Goal: Complete application form: Complete application form

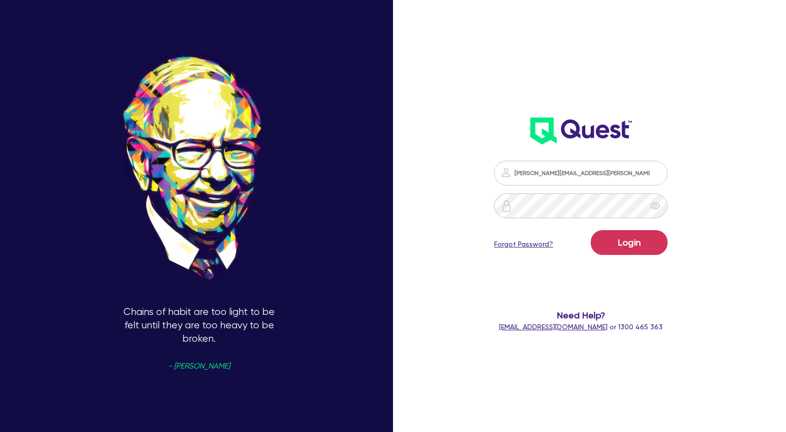
click at [637, 247] on button "Login" at bounding box center [629, 242] width 77 height 25
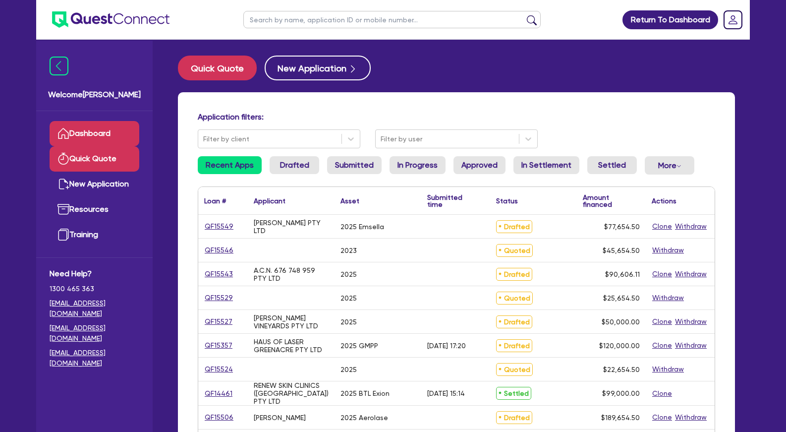
click at [103, 162] on link "Quick Quote" at bounding box center [95, 158] width 90 height 25
select select "Other"
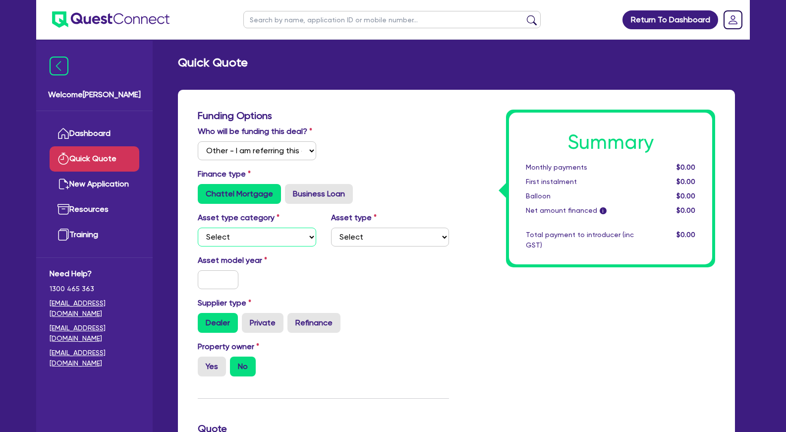
select select "TERTIARY_ASSETS"
click option "Tertiary assets" at bounding box center [0, 0] width 0 height 0
click at [331, 228] on select "Select Beauty equipment IT equipment IT software Watercraft Other" at bounding box center [390, 237] width 118 height 19
select select "BEAUTY_EQUIPMENT"
click option "Beauty equipment" at bounding box center [0, 0] width 0 height 0
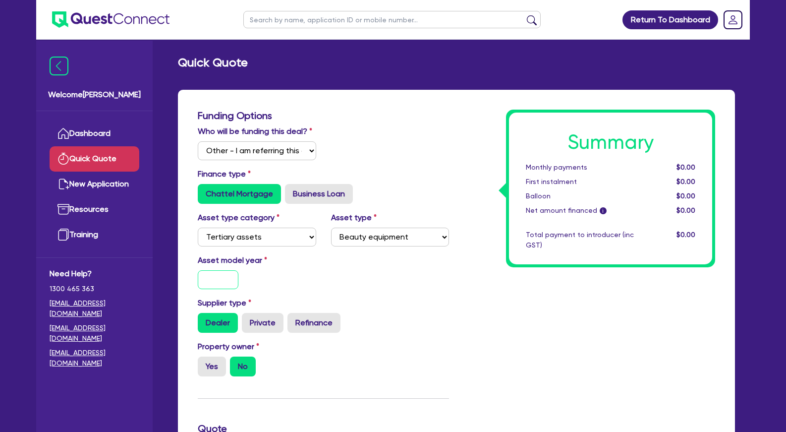
click at [207, 289] on input "text" at bounding box center [218, 279] width 41 height 19
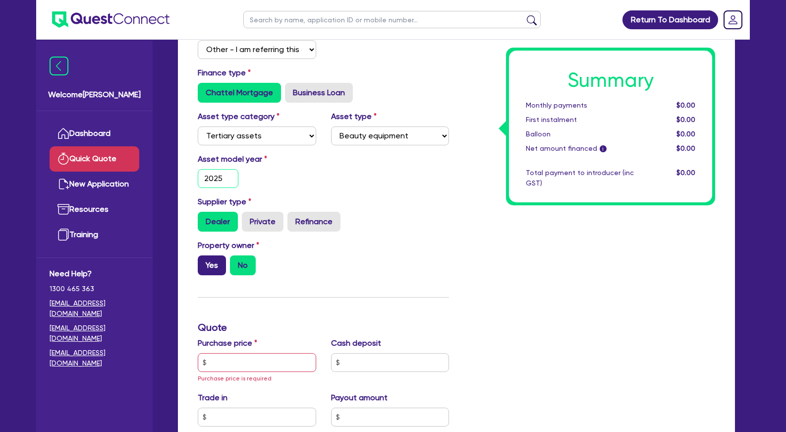
type input "2025"
click at [221, 273] on label "Yes" at bounding box center [212, 265] width 28 height 20
click at [204, 262] on input "Yes" at bounding box center [201, 258] width 6 height 6
radio input "true"
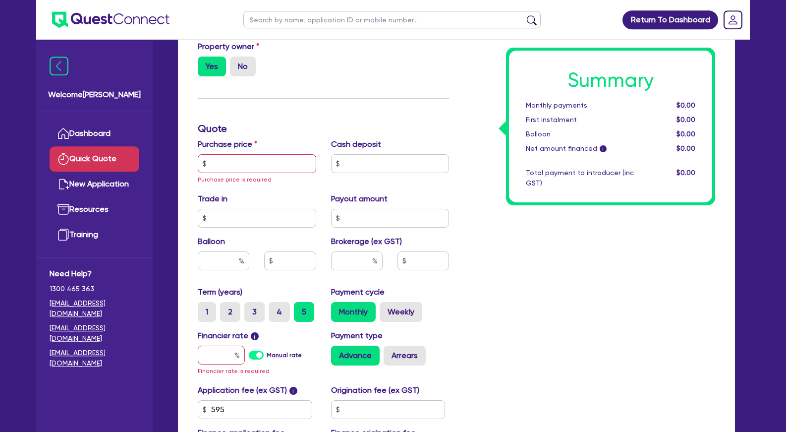
scroll to position [303, 0]
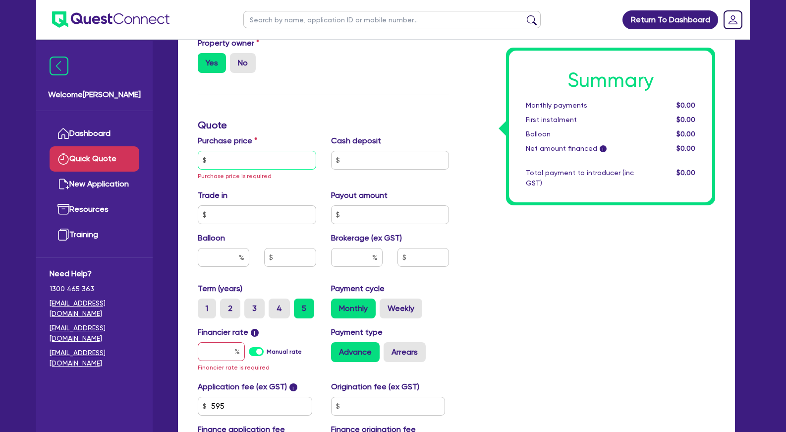
click at [288, 170] on input "text" at bounding box center [257, 160] width 118 height 19
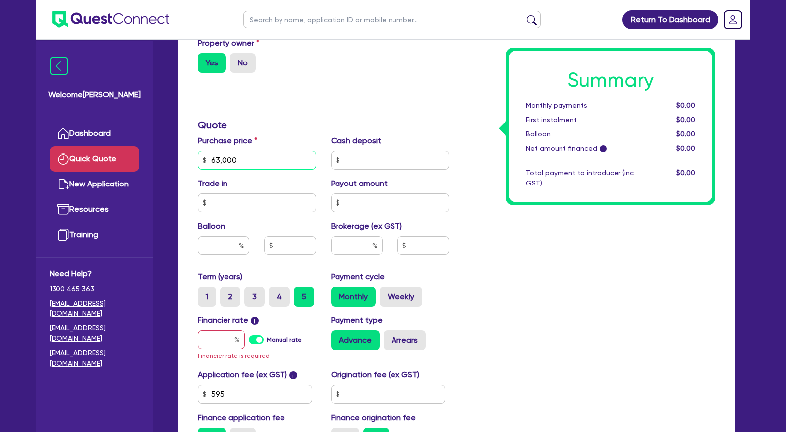
type input "63,000"
click at [223, 349] on input "text" at bounding box center [221, 339] width 47 height 19
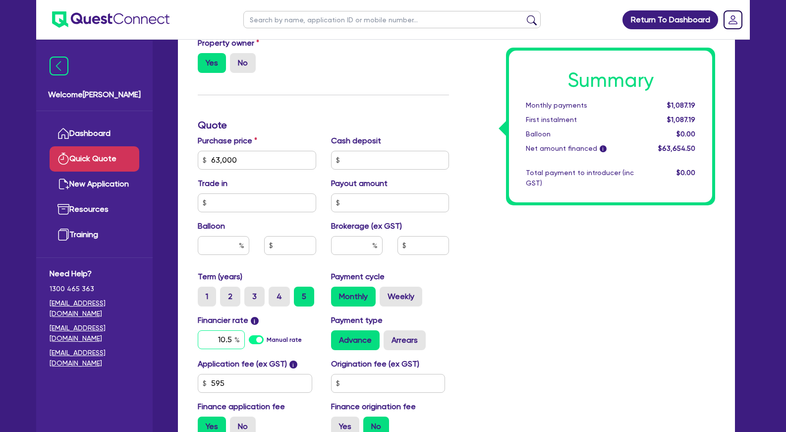
type input "10.5"
click at [367, 255] on input "text" at bounding box center [357, 245] width 52 height 19
type input "4"
drag, startPoint x: 491, startPoint y: 296, endPoint x: 466, endPoint y: 304, distance: 26.5
click at [485, 296] on div "Summary Monthly payments $1,356.32 First instalment $1,356.32 Balloon $0.00 Net…" at bounding box center [590, 125] width 266 height 638
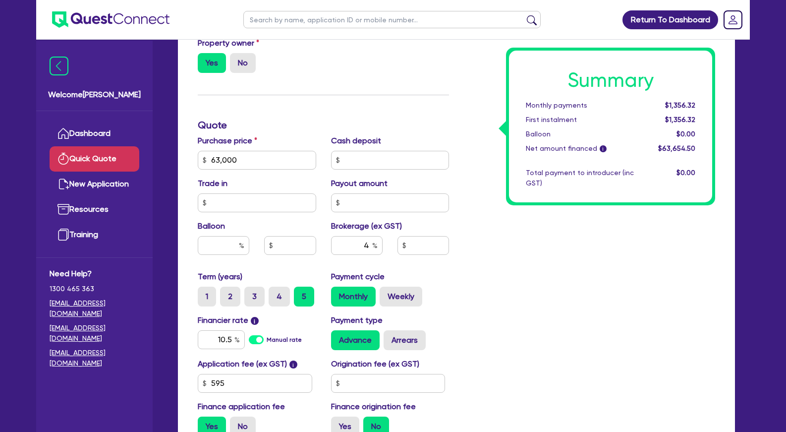
type input "2,546.18"
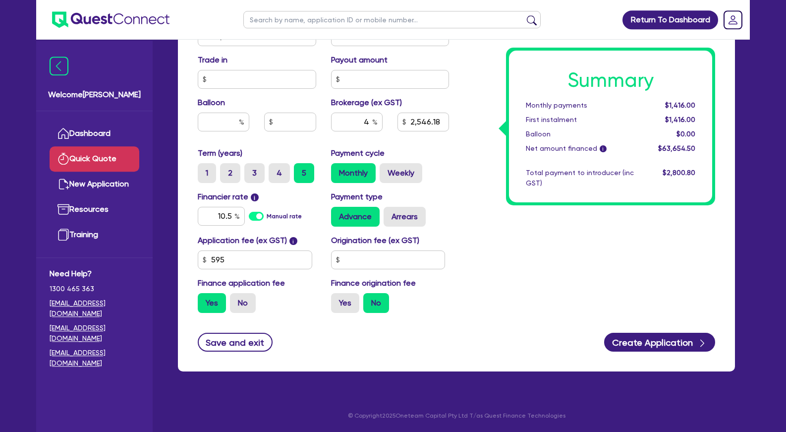
scroll to position [439, 0]
click at [245, 306] on label "No" at bounding box center [243, 303] width 26 height 20
click at [236, 299] on input "No" at bounding box center [233, 296] width 6 height 6
radio input "true"
drag, startPoint x: 233, startPoint y: 250, endPoint x: 187, endPoint y: 253, distance: 45.7
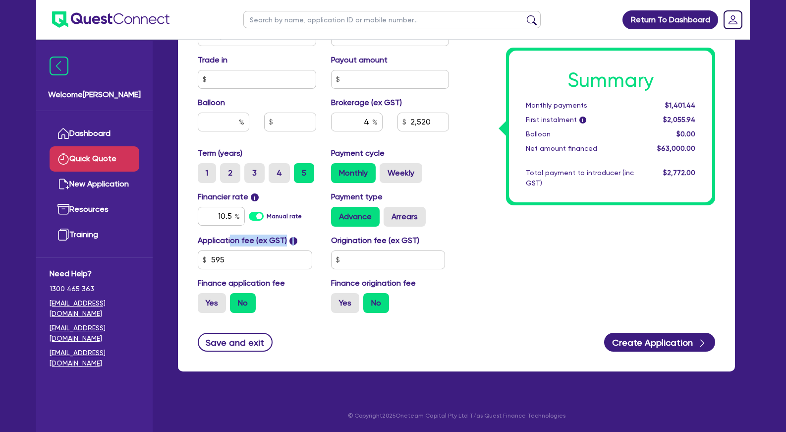
click at [187, 253] on div "Funding Options Who will be funding this deal? Select I will fund 100% I will c…" at bounding box center [456, 17] width 557 height 708
click at [230, 258] on input "595" at bounding box center [255, 259] width 115 height 19
drag, startPoint x: 232, startPoint y: 259, endPoint x: 191, endPoint y: 259, distance: 40.2
click at [198, 259] on input "595" at bounding box center [255, 259] width 115 height 19
type input "2,520"
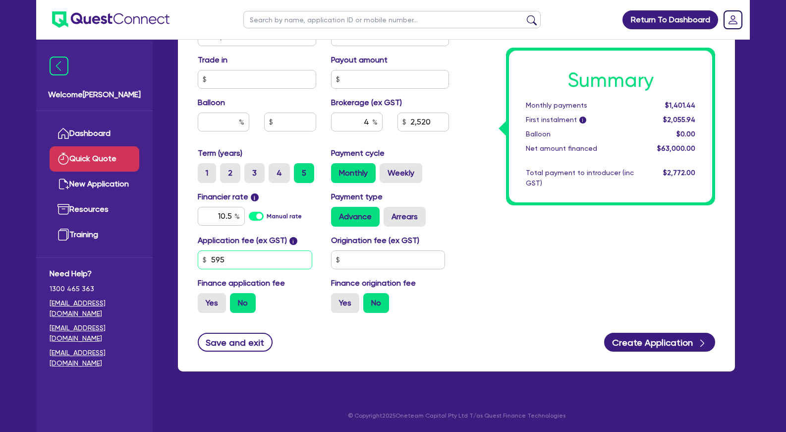
type input "3"
type input "2,520"
type input "35"
type input "2,520"
type input "350"
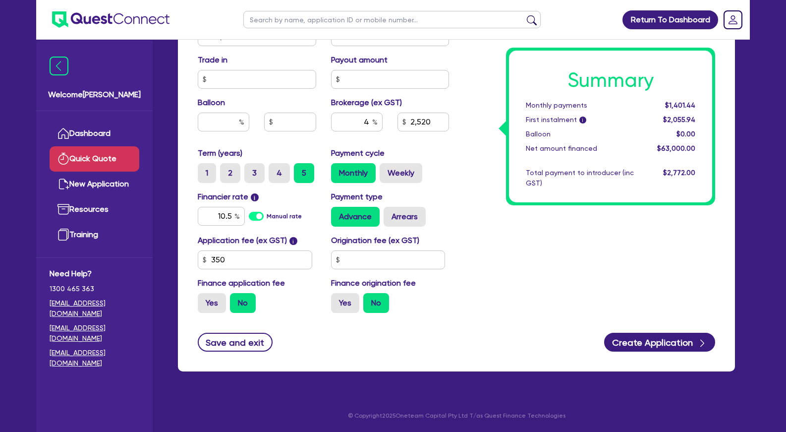
type input "2,520"
click at [551, 259] on div "Summary Monthly payments $1,401.44 First instalment i $2,055.94 Balloon $0.00 N…" at bounding box center [590, 2] width 266 height 638
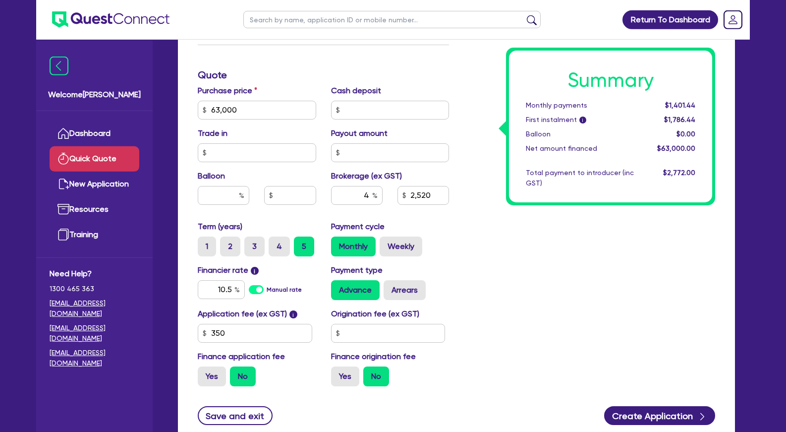
scroll to position [338, 0]
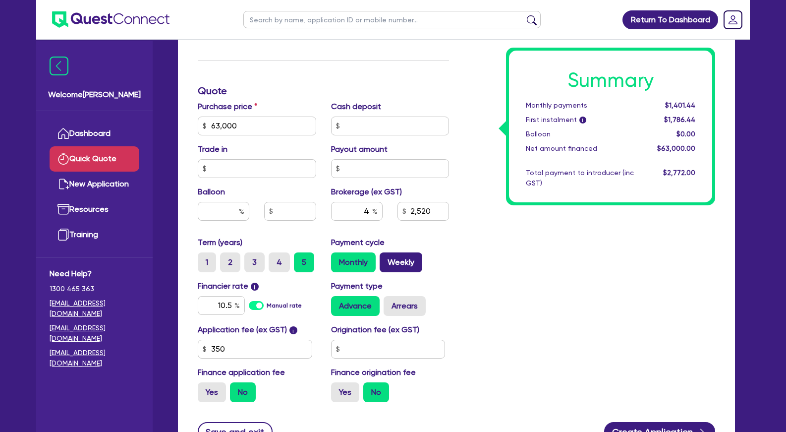
click at [396, 272] on label "Weekly" at bounding box center [401, 262] width 43 height 20
click at [386, 259] on input "Weekly" at bounding box center [383, 255] width 6 height 6
radio input "true"
type input "2,520"
click at [651, 247] on div "Summary Weekly payments $324.76 First instalment i $709.76 Balloon $0.00 Net am…" at bounding box center [590, 91] width 266 height 638
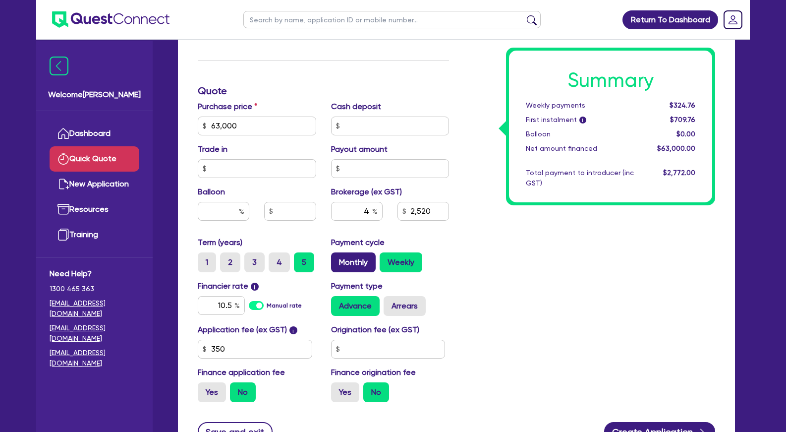
click at [366, 270] on label "Monthly" at bounding box center [353, 262] width 45 height 20
click at [338, 259] on input "Monthly" at bounding box center [334, 255] width 6 height 6
radio input "true"
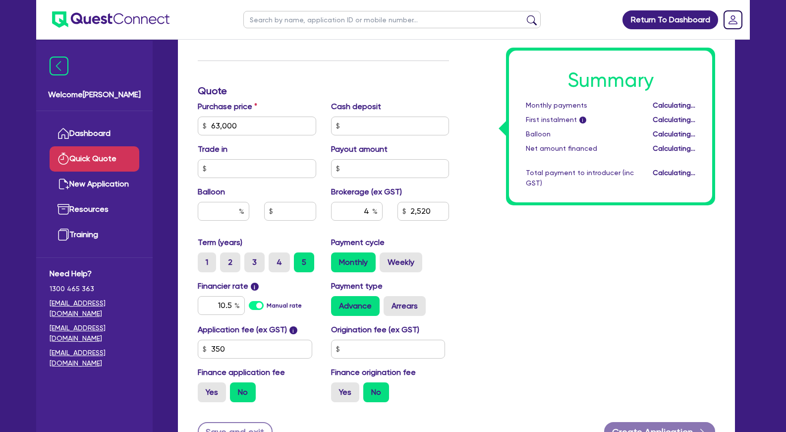
type input "2,520"
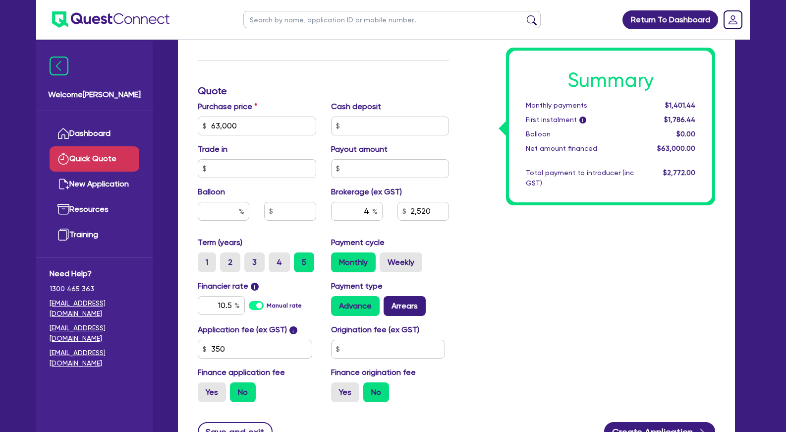
click at [398, 315] on label "Arrears" at bounding box center [405, 306] width 42 height 20
click at [390, 302] on input "Arrears" at bounding box center [387, 299] width 6 height 6
radio input "true"
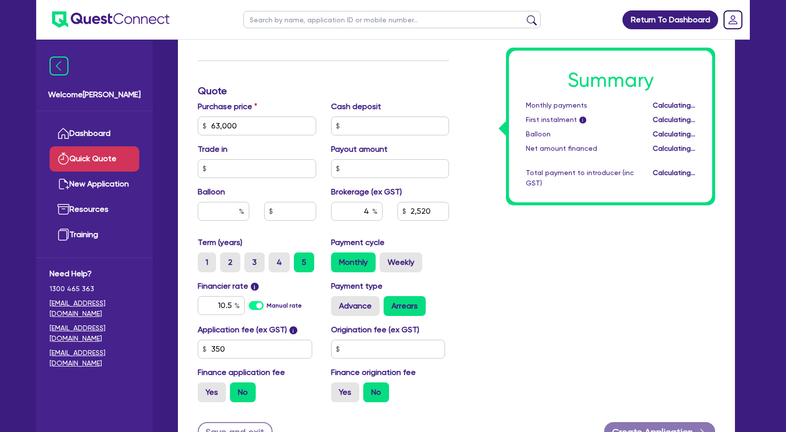
type input "2,520"
click at [608, 288] on div "Summary Monthly payments $1,413.70 First instalment i $1,798.70 Balloon $0.00 N…" at bounding box center [590, 91] width 266 height 638
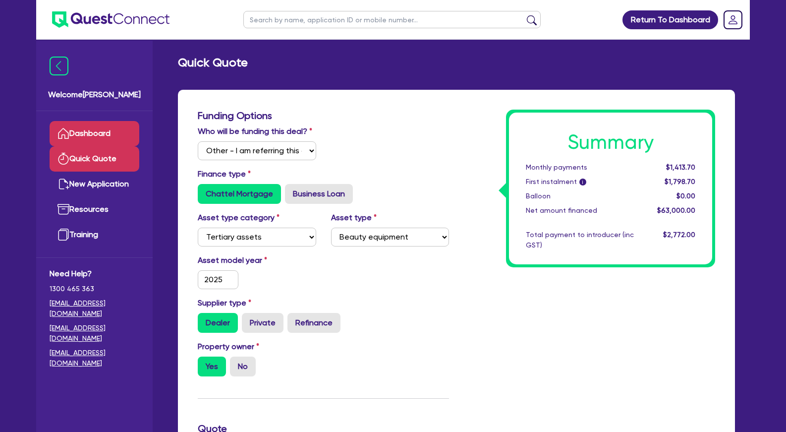
click at [72, 134] on link "Dashboard" at bounding box center [95, 133] width 90 height 25
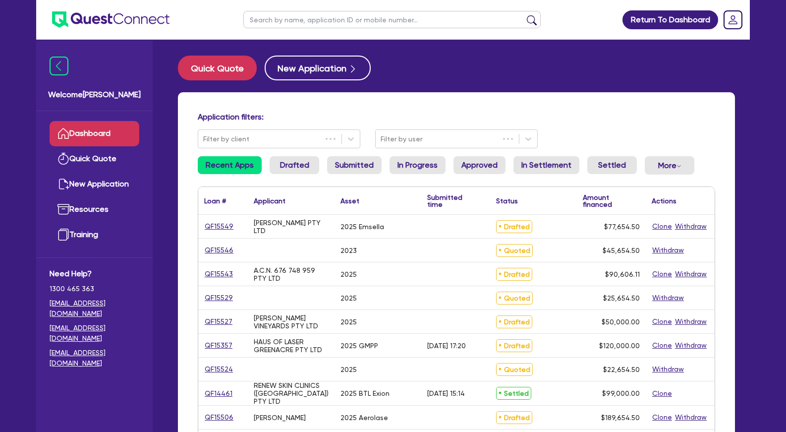
click at [319, 20] on input "text" at bounding box center [391, 19] width 297 height 17
type input "khon"
click at [524, 15] on button "submit" at bounding box center [532, 22] width 16 height 14
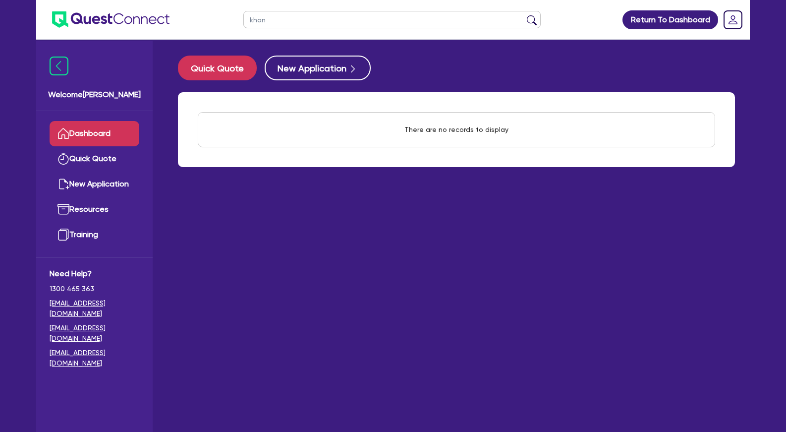
drag, startPoint x: 285, startPoint y: 22, endPoint x: 216, endPoint y: 21, distance: 68.9
click at [243, 21] on input "khon" at bounding box center [391, 19] width 297 height 17
click at [283, 20] on input "text" at bounding box center [391, 19] width 297 height 17
paste input "QF15517"
type input "QF15517"
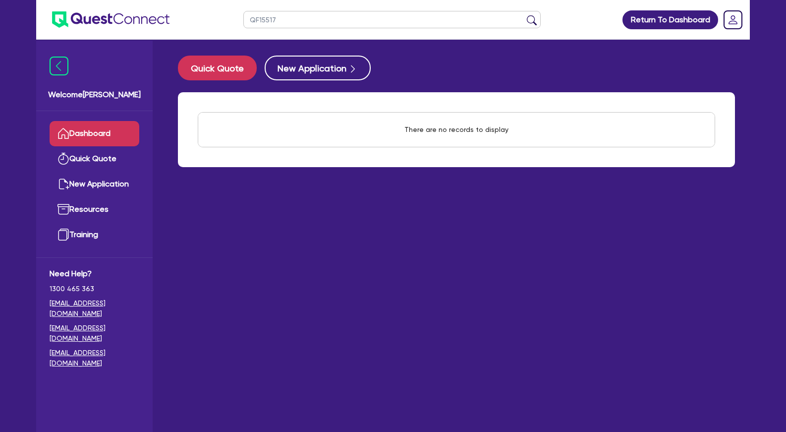
click at [524, 15] on button "submit" at bounding box center [532, 22] width 16 height 14
click at [299, 19] on input "QF15517" at bounding box center [391, 19] width 297 height 17
click at [110, 160] on link "Quick Quote" at bounding box center [95, 158] width 90 height 25
select select "Other"
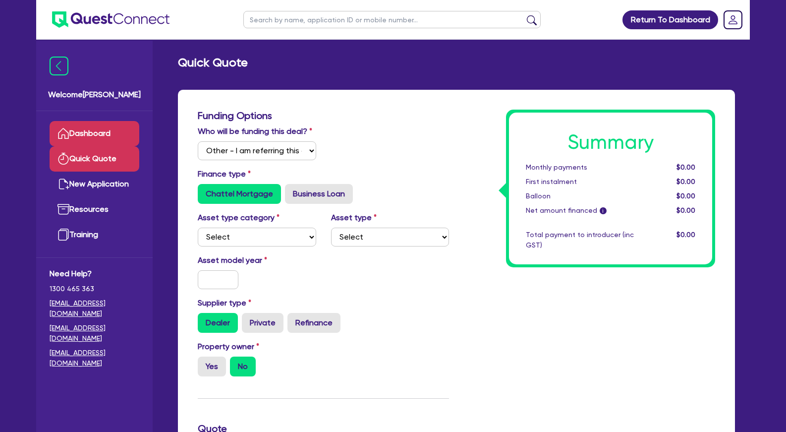
click at [111, 130] on link "Dashboard" at bounding box center [95, 133] width 90 height 25
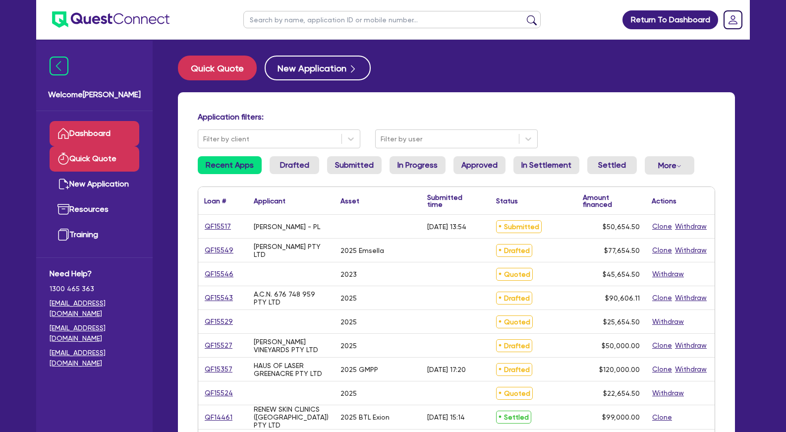
click at [94, 155] on link "Quick Quote" at bounding box center [95, 158] width 90 height 25
select select "Other"
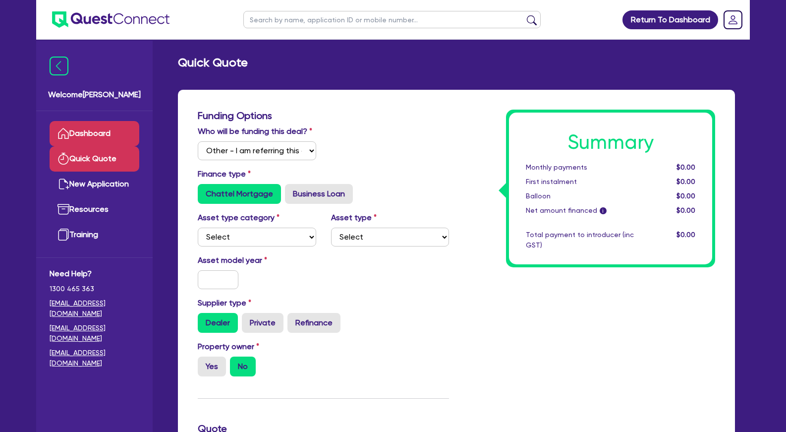
click at [109, 130] on link "Dashboard" at bounding box center [95, 133] width 90 height 25
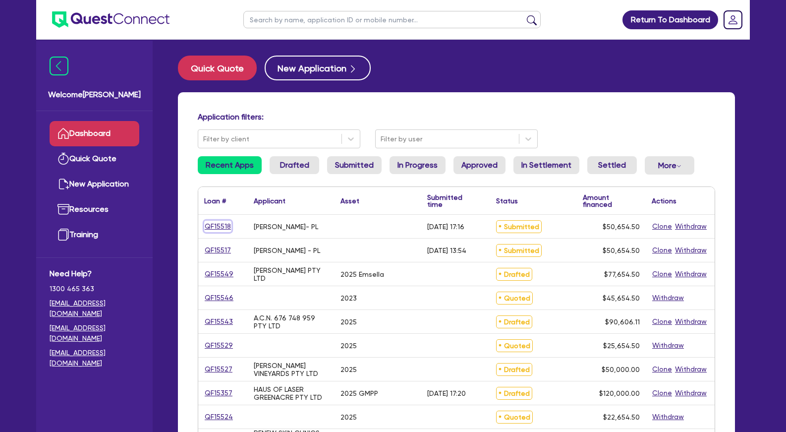
click at [214, 226] on link "QF15518" at bounding box center [217, 226] width 27 height 11
select select "Other"
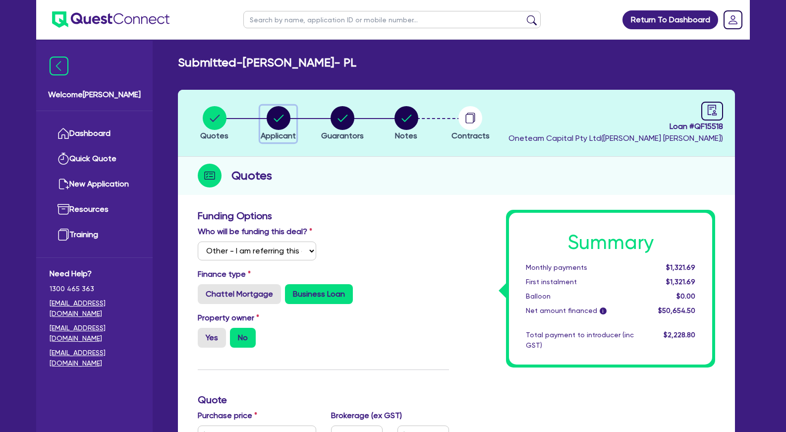
click at [287, 125] on circle "button" at bounding box center [279, 118] width 24 height 24
select select "SOLE_TRADER"
select select "HEALTH_BEAUTY"
select select "HAIR_BEAUTY_SALONS"
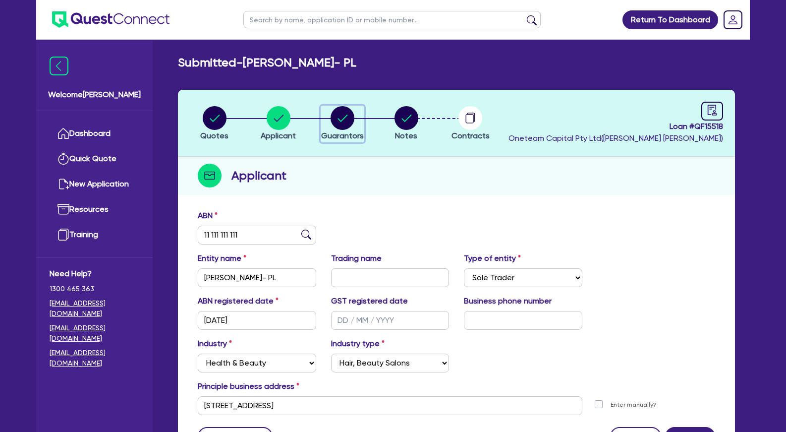
click at [343, 120] on circle "button" at bounding box center [343, 118] width 24 height 24
select select "MRS"
select select "[GEOGRAPHIC_DATA]"
select select "DE_FACTO"
select select "PROPERTY"
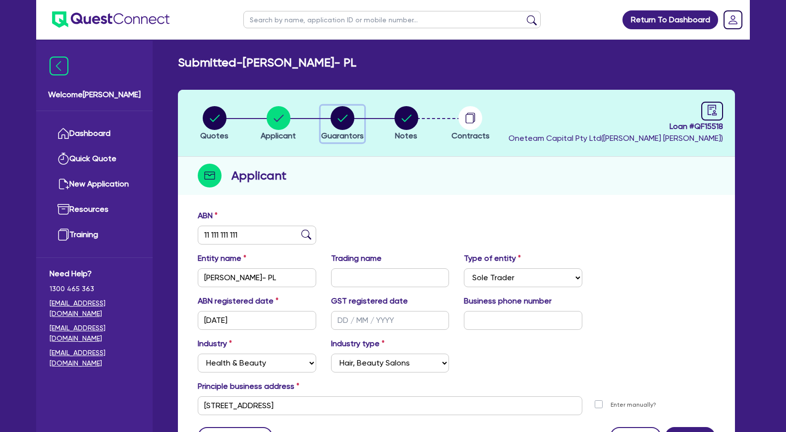
select select "INVESTMENT_PROPERTY"
select select "CASH"
select select "OTHER"
select select "HOUSEHOLD_PERSONAL"
select select "MORTGAGE"
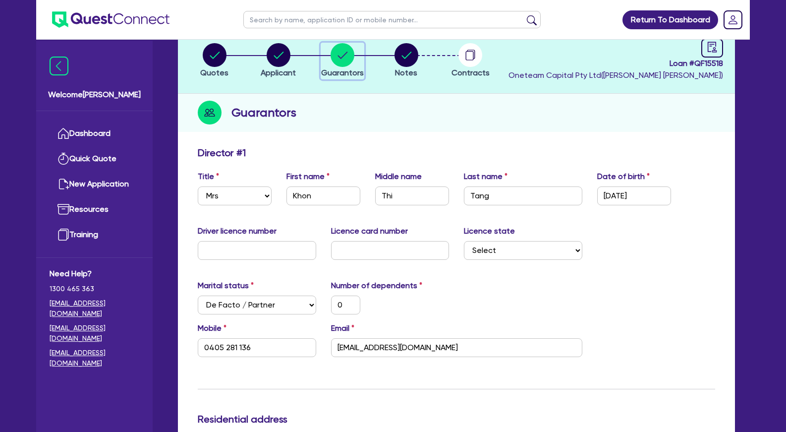
scroll to position [7, 0]
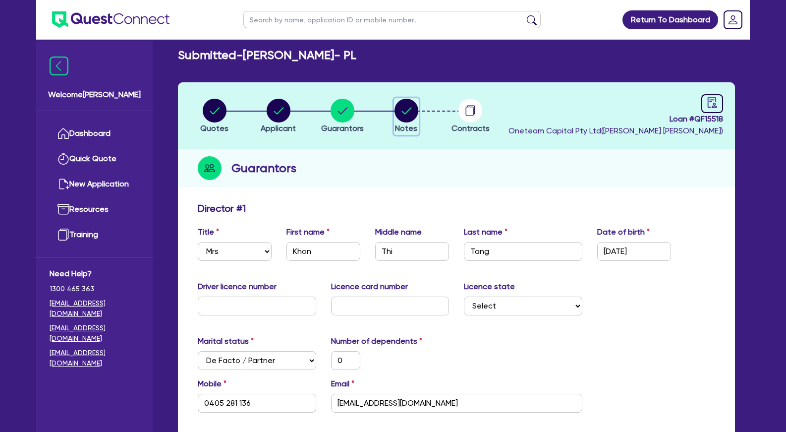
click at [413, 110] on circle "button" at bounding box center [407, 111] width 24 height 24
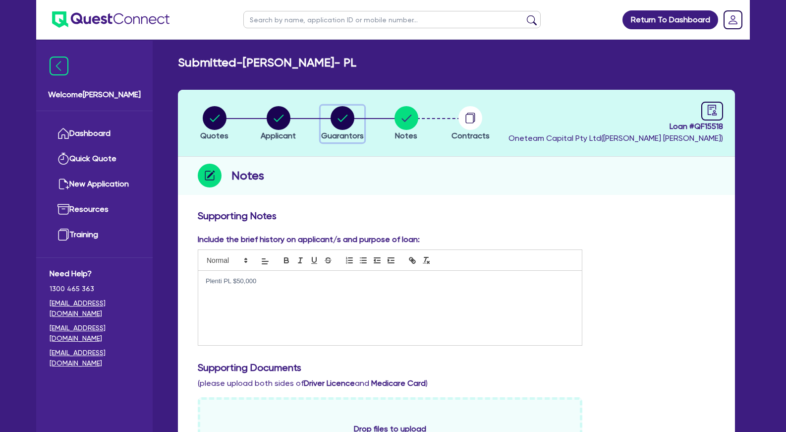
click at [343, 115] on circle "button" at bounding box center [343, 118] width 24 height 24
select select "MRS"
select select "[GEOGRAPHIC_DATA]"
select select "DE_FACTO"
select select "PROPERTY"
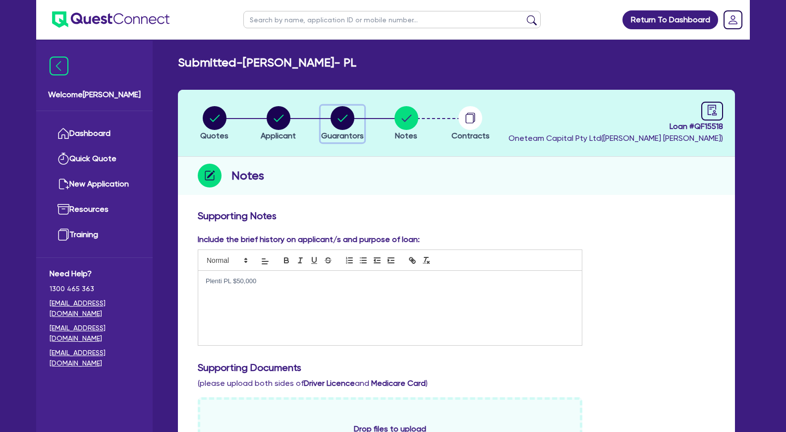
select select "INVESTMENT_PROPERTY"
select select "CASH"
select select "OTHER"
select select "HOUSEHOLD_PERSONAL"
select select "MORTGAGE"
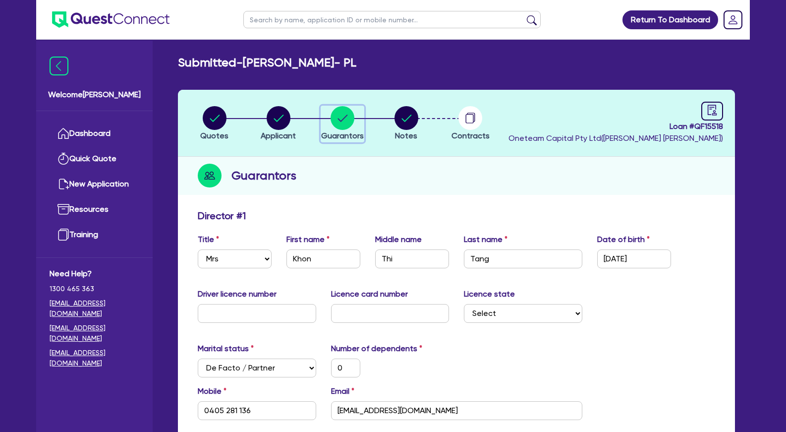
scroll to position [101, 0]
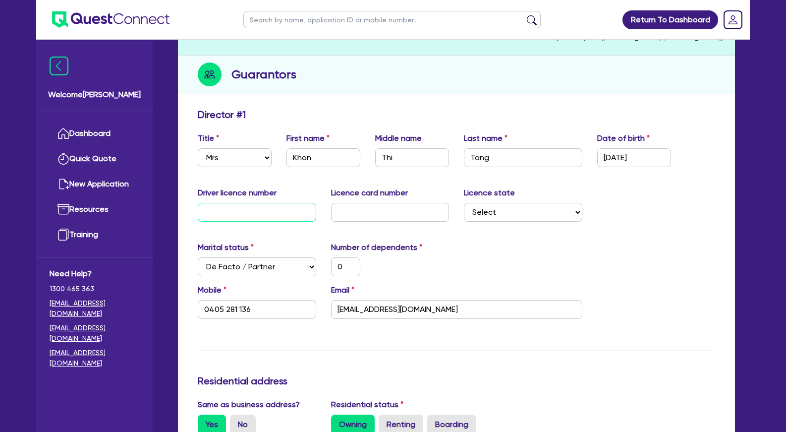
click at [271, 212] on input "text" at bounding box center [257, 212] width 118 height 19
type input "1"
type input "0"
type input "0405 281 136"
type input "2,000,000"
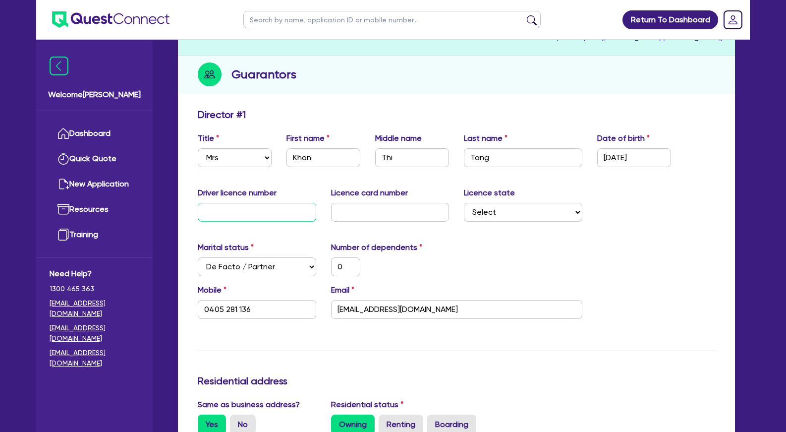
type input "776,000"
type input "2,000"
type input "150,000"
type input "50,000"
type input "871,290.99"
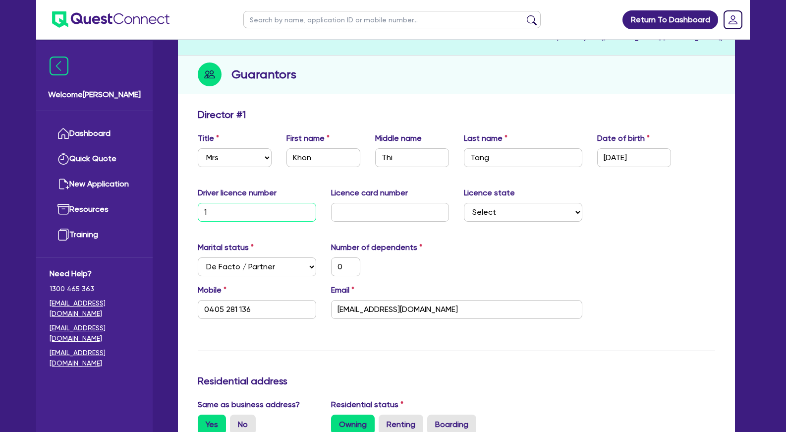
type input "14"
type input "0"
type input "0405 281 136"
type input "2,000,000"
type input "776,000"
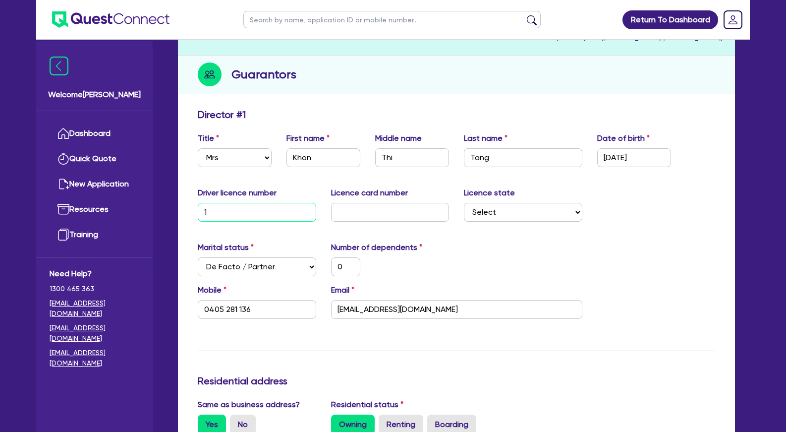
type input "2,000"
type input "150,000"
type input "50,000"
type input "871,290.99"
type input "148"
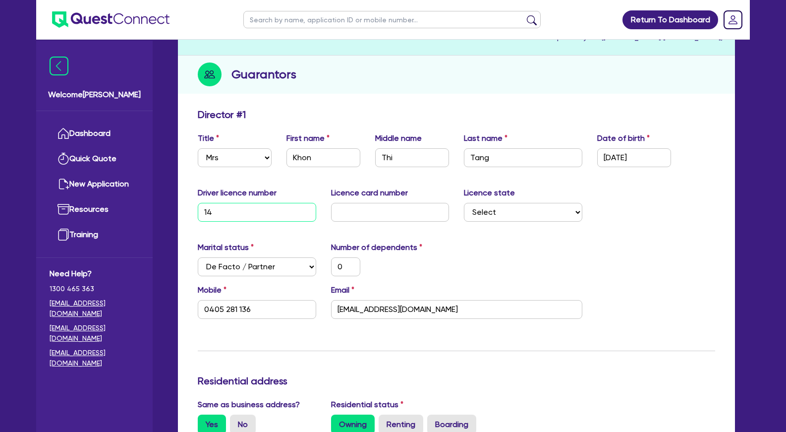
type input "0"
type input "0405 281 136"
type input "2,000,000"
type input "776,000"
type input "2,000"
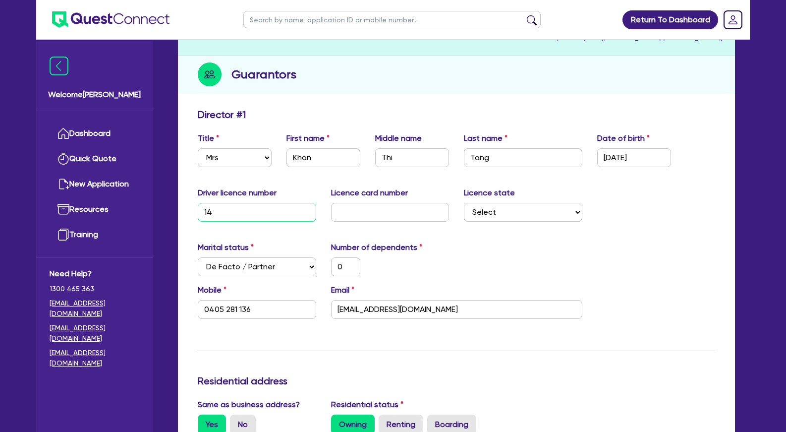
type input "150,000"
type input "50,000"
type input "871,290.99"
type input "1489"
type input "0"
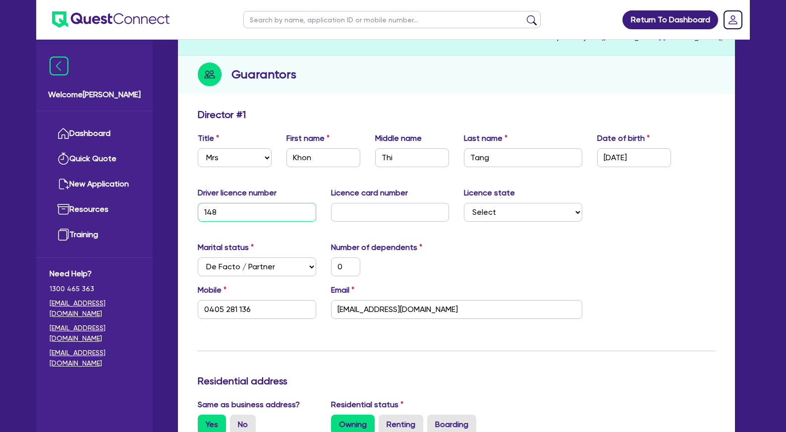
type input "0405 281 136"
type input "2,000,000"
type input "776,000"
type input "2,000"
type input "150,000"
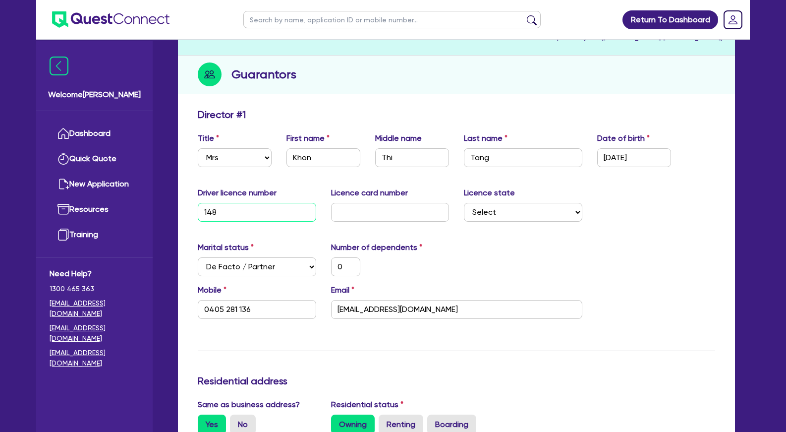
type input "50,000"
type input "871,290.99"
type input "14896"
type input "0"
type input "0405 281 136"
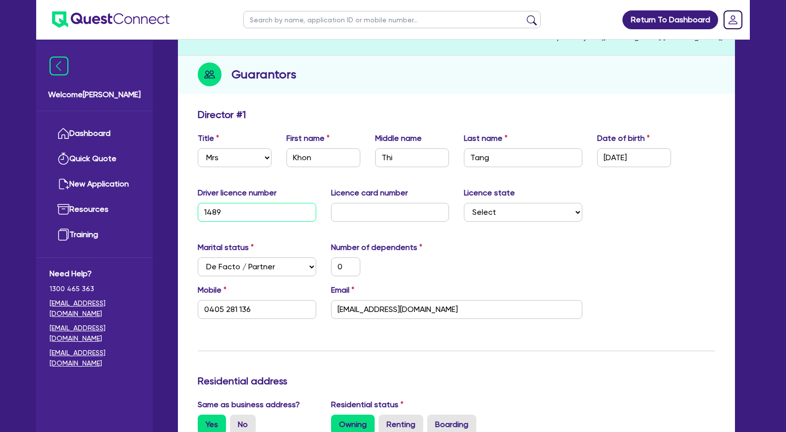
type input "2,000,000"
type input "776,000"
type input "2,000"
type input "150,000"
type input "50,000"
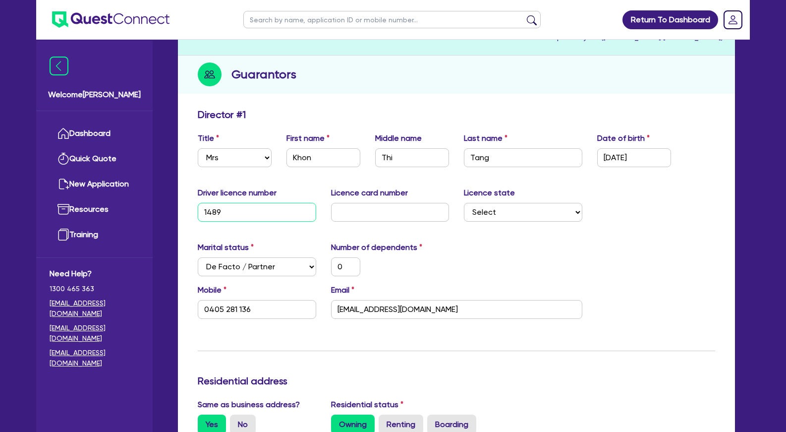
type input "871,290.99"
type input "148966"
type input "0"
type input "0405 281 136"
type input "2,000,000"
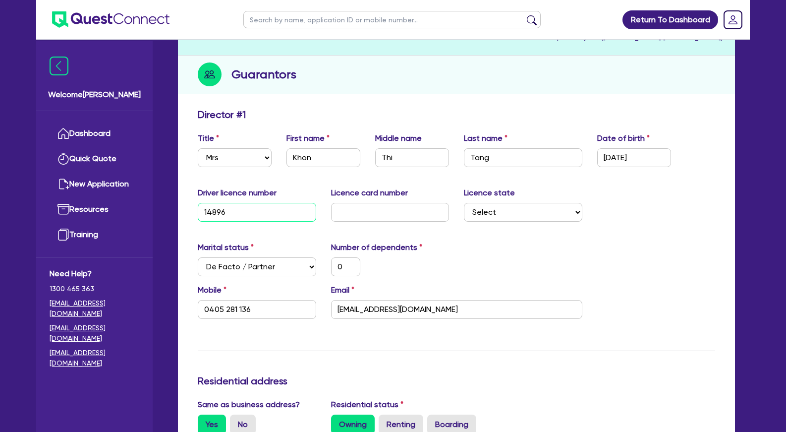
type input "776,000"
type input "2,000"
type input "150,000"
type input "50,000"
type input "871,290.99"
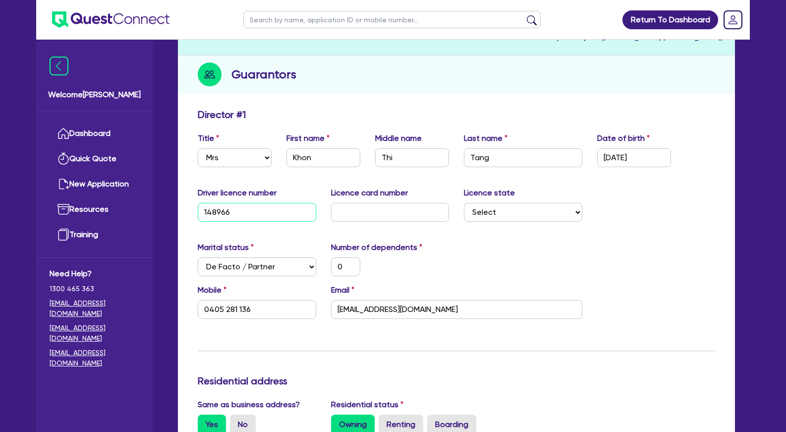
type input "1489665"
type input "0"
type input "0405 281 136"
type input "2,000,000"
type input "776,000"
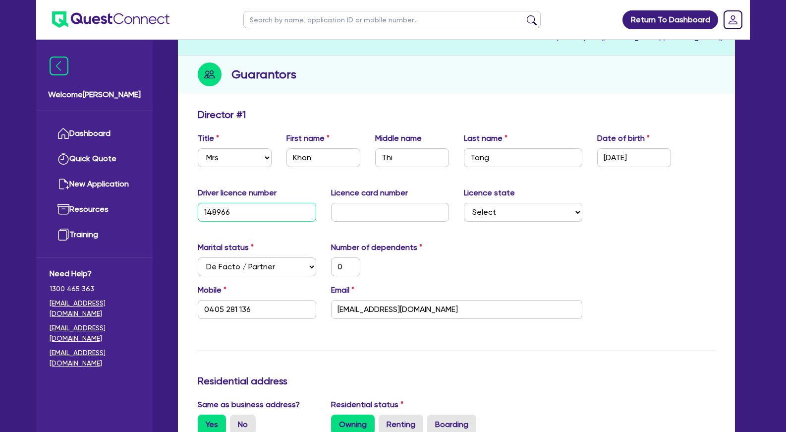
type input "2,000"
type input "150,000"
type input "50,000"
type input "871,290.99"
type input "14896653"
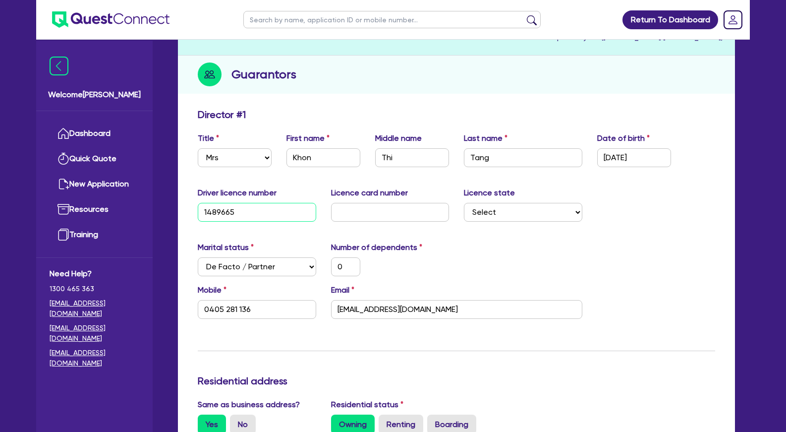
type input "0"
type input "0405 281 136"
type input "2,000,000"
type input "776,000"
type input "2,000"
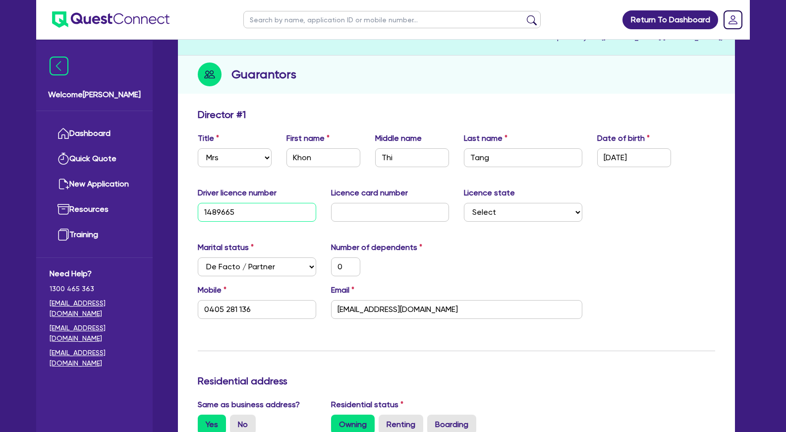
type input "150,000"
type input "50,000"
type input "871,290.99"
type input "14896653"
click at [383, 211] on input "text" at bounding box center [390, 212] width 118 height 19
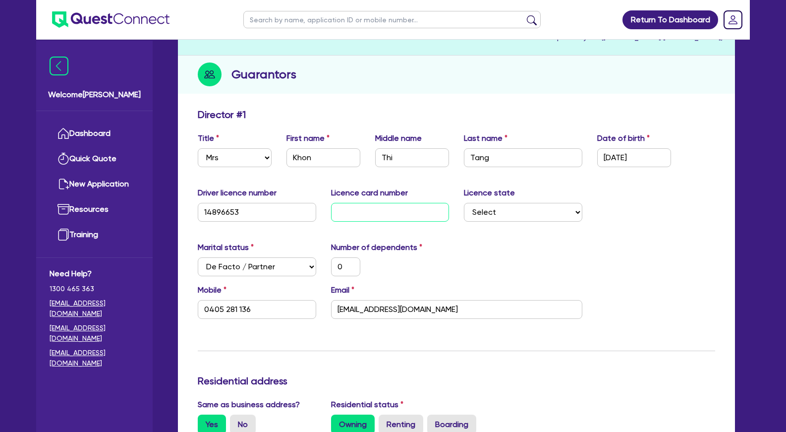
type input "2"
type input "0"
type input "0405 281 136"
type input "2,000,000"
type input "776,000"
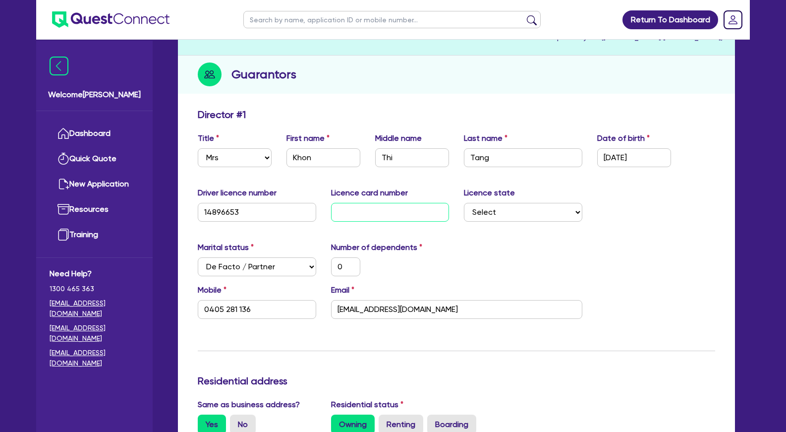
type input "2,000"
type input "150,000"
type input "50,000"
type input "871,290.99"
type input "20"
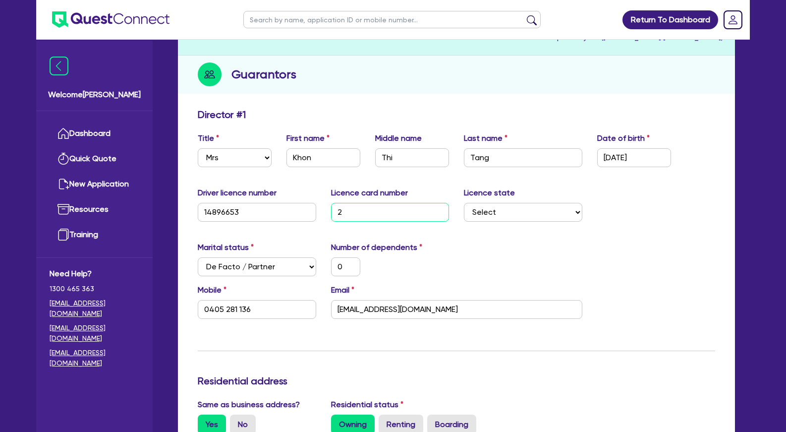
type input "0"
type input "0405 281 136"
type input "2,000,000"
type input "776,000"
type input "2,000"
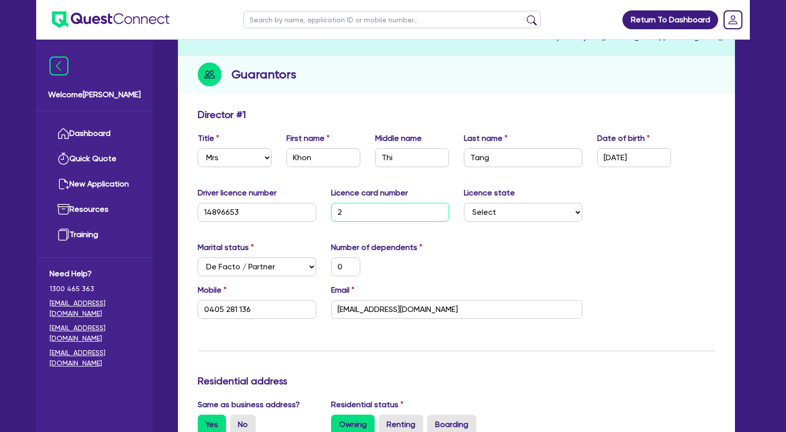
type input "150,000"
type input "50,000"
type input "871,290.99"
type input "205"
type input "0"
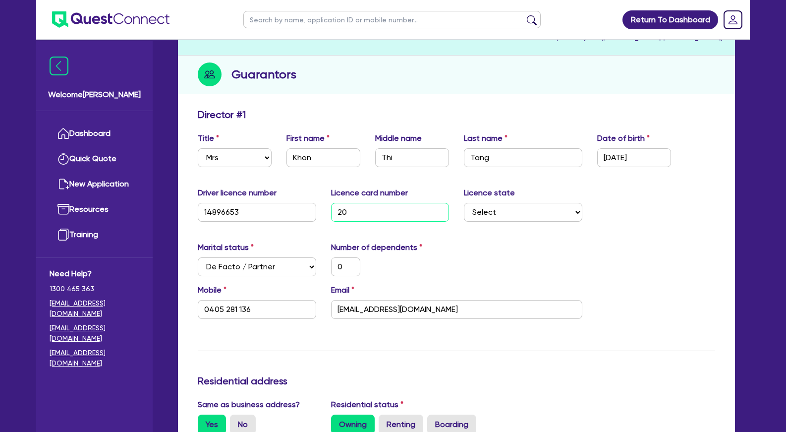
type input "0405 281 136"
type input "2,000,000"
type input "776,000"
type input "2,000"
type input "150,000"
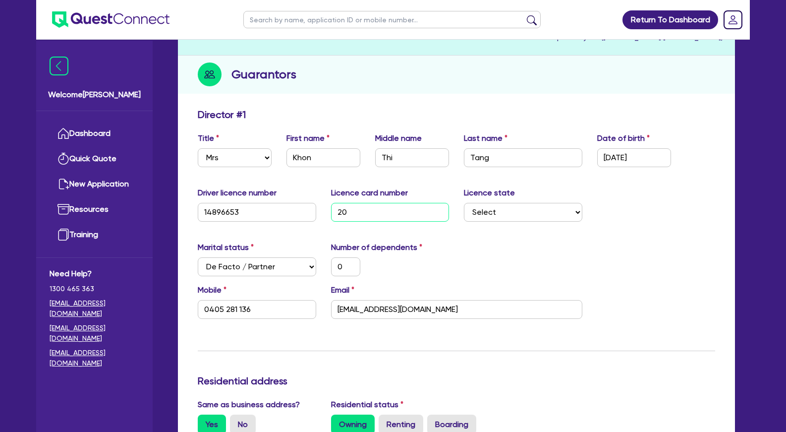
type input "50,000"
type input "871,290.99"
type input "2059"
type input "0"
type input "0405 281 136"
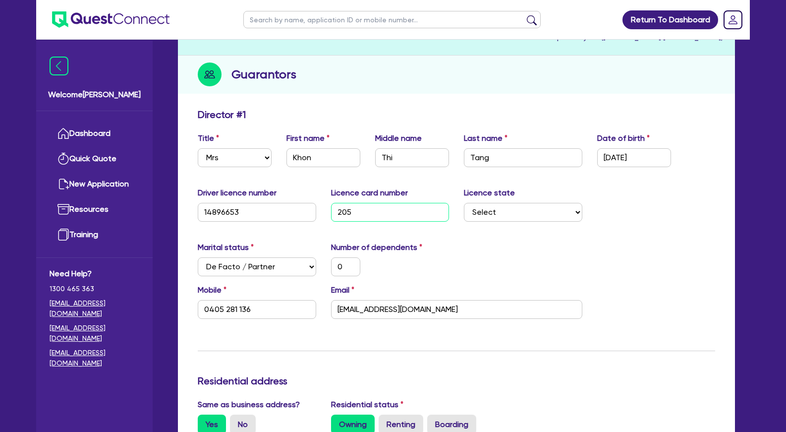
type input "2,000,000"
type input "776,000"
type input "2,000"
type input "150,000"
type input "50,000"
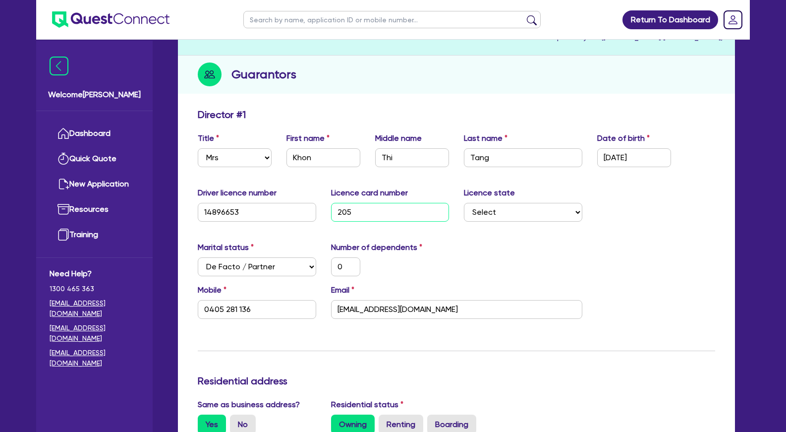
type input "871,290.99"
type input "20594"
type input "0"
type input "0405 281 136"
type input "2,000,000"
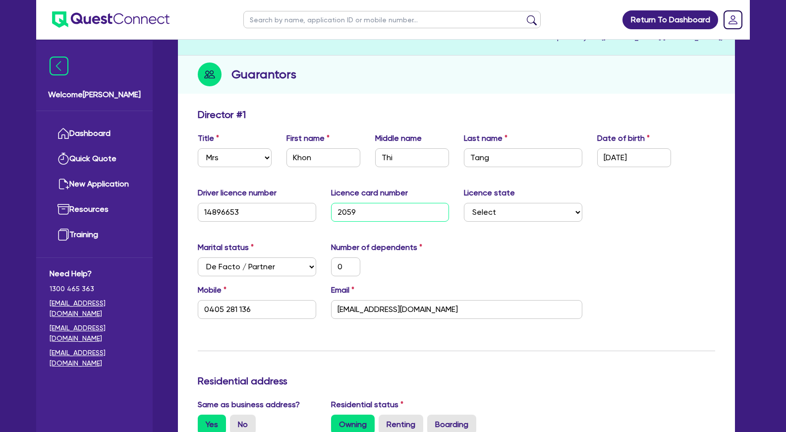
type input "776,000"
type input "2,000"
type input "150,000"
type input "50,000"
type input "871,290.99"
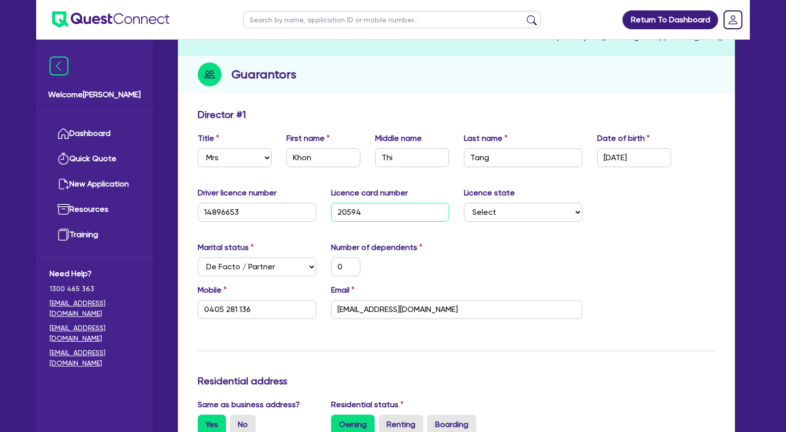
type input "205944"
type input "0"
type input "0405 281 136"
type input "2,000,000"
type input "776,000"
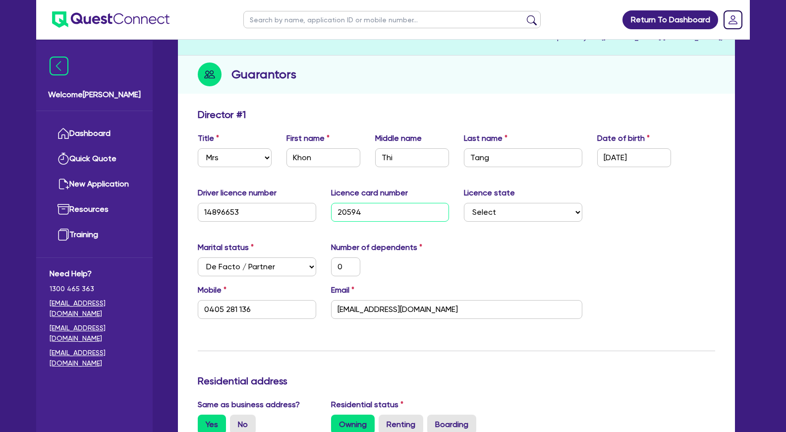
type input "2,000"
type input "150,000"
type input "50,000"
type input "871,290.99"
type input "2059440"
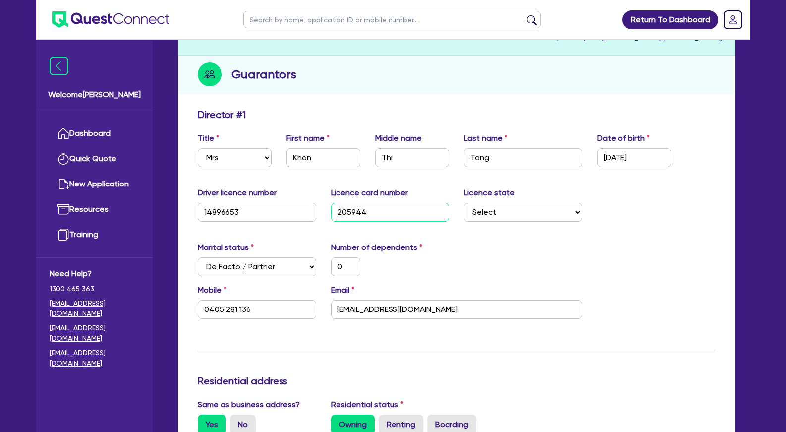
type input "0"
type input "0405 281 136"
type input "2,000,000"
type input "776,000"
type input "2,000"
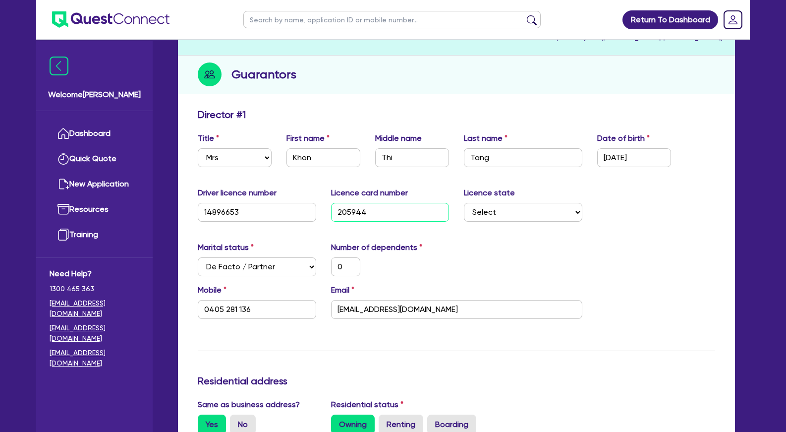
type input "150,000"
type input "50,000"
type input "871,290.99"
type input "20594400"
type input "0"
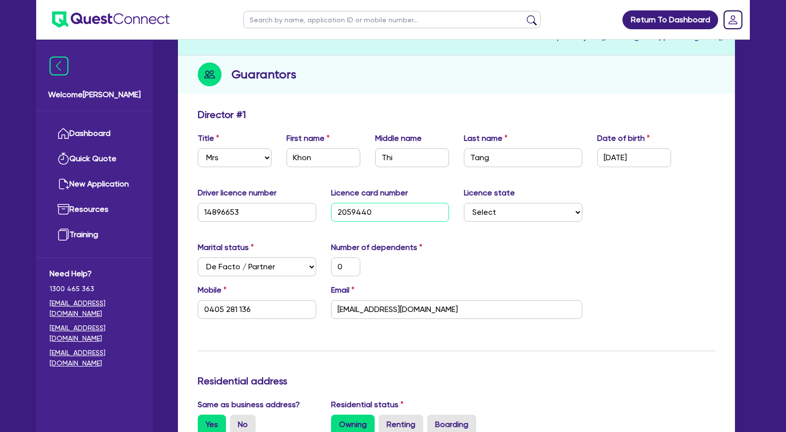
type input "0405 281 136"
type input "2,000,000"
type input "776,000"
type input "2,000"
type input "150,000"
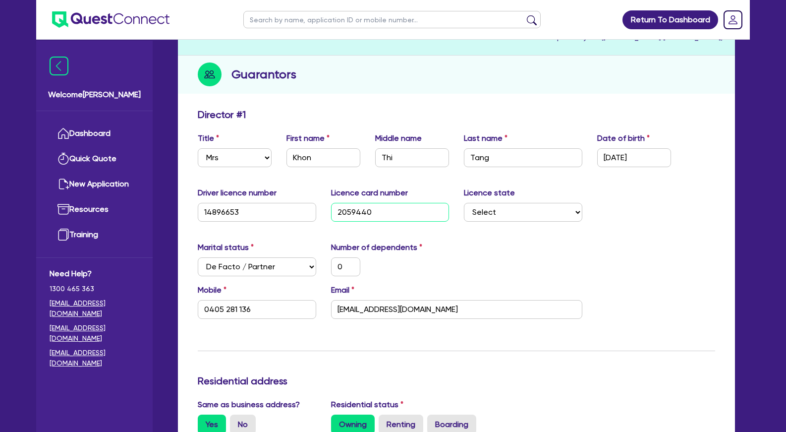
type input "50,000"
type input "871,290.99"
type input "205944003"
type input "0"
type input "0405 281 136"
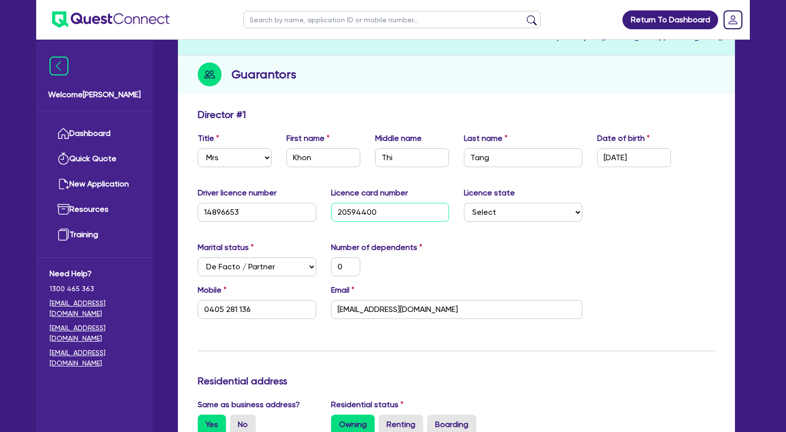
type input "2,000,000"
type input "776,000"
type input "2,000"
click at [609, 264] on div "Marital status Select [DEMOGRAPHIC_DATA] Married De Facto / Partner Number of d…" at bounding box center [456, 262] width 532 height 43
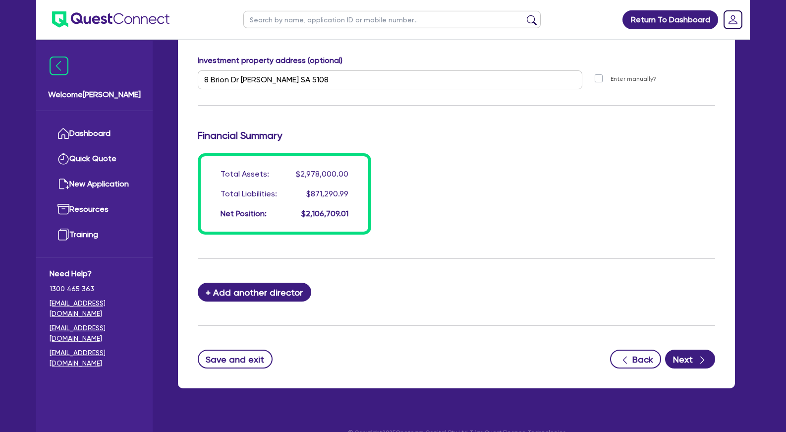
scroll to position [860, 0]
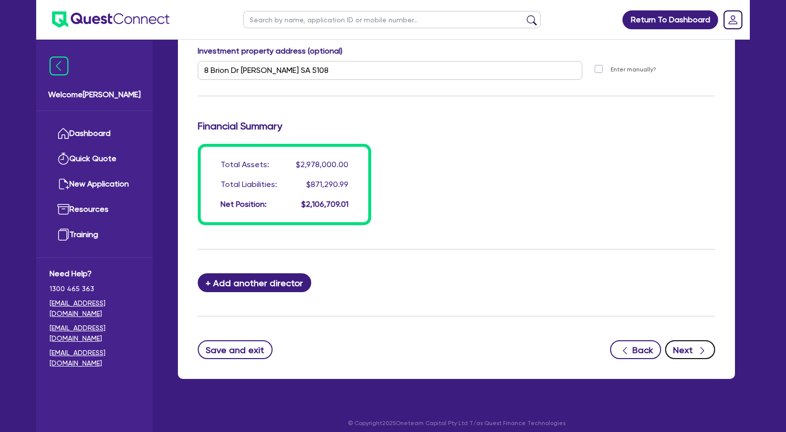
click at [696, 350] on button "Next" at bounding box center [690, 349] width 50 height 19
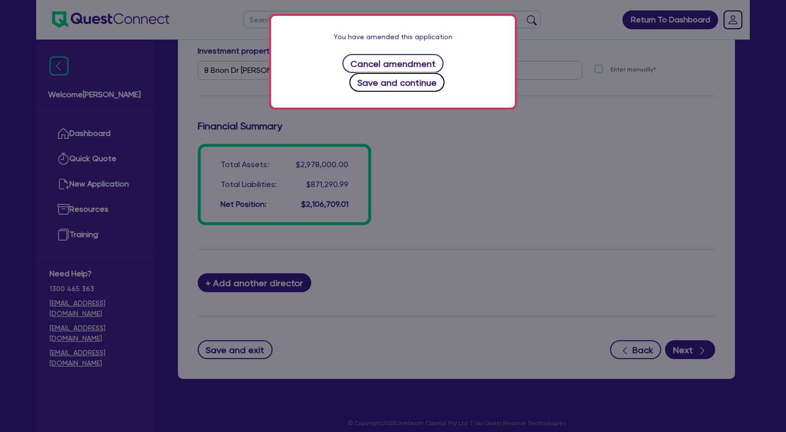
click at [413, 85] on button "Save and continue" at bounding box center [398, 82] width 96 height 19
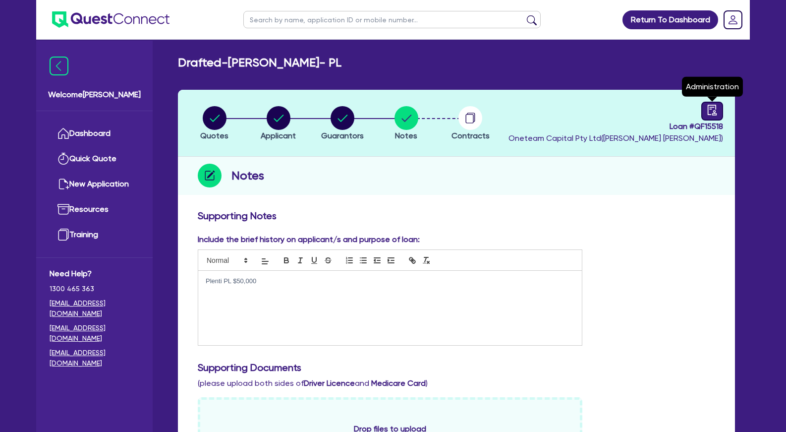
click at [711, 107] on icon "audit" at bounding box center [712, 110] width 9 height 10
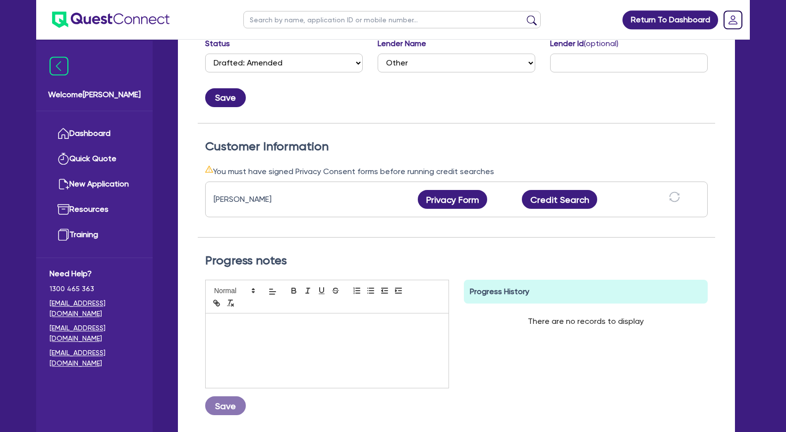
scroll to position [202, 0]
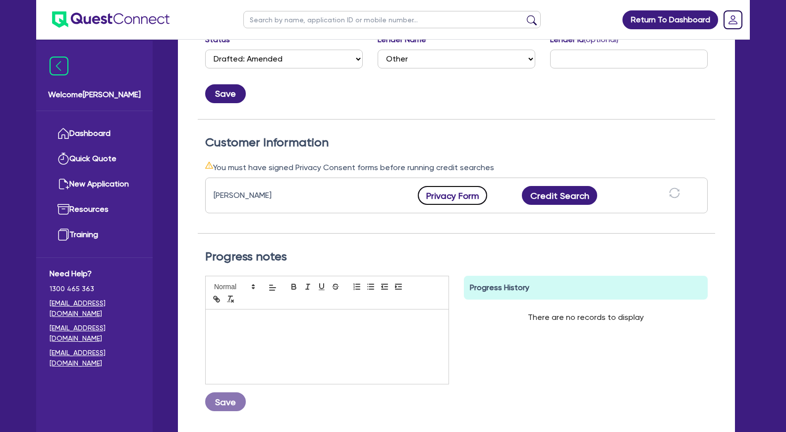
click at [464, 196] on button "Privacy Form" at bounding box center [452, 195] width 69 height 19
click at [432, 133] on div "Customer Information You must have signed Privacy Consent forms before running …" at bounding box center [457, 176] width 518 height 115
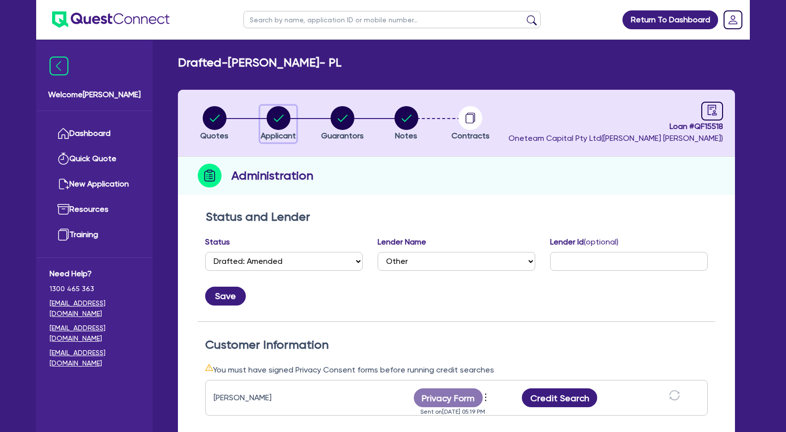
click at [288, 112] on circle "button" at bounding box center [279, 118] width 24 height 24
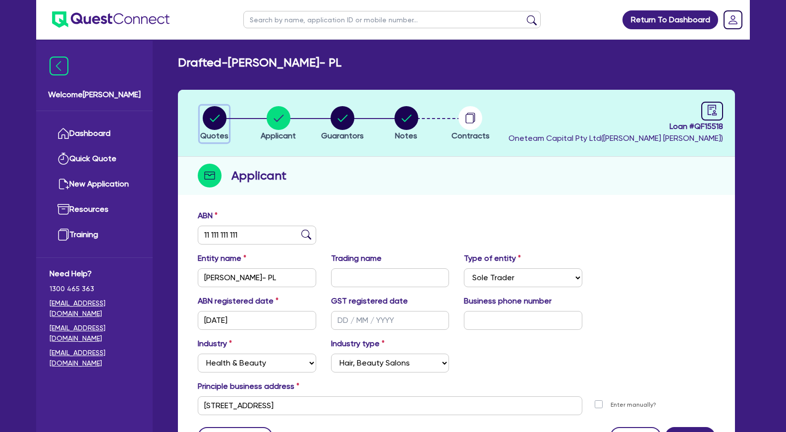
click at [221, 118] on circle "button" at bounding box center [215, 118] width 24 height 24
click at [278, 19] on input "text" at bounding box center [391, 19] width 297 height 17
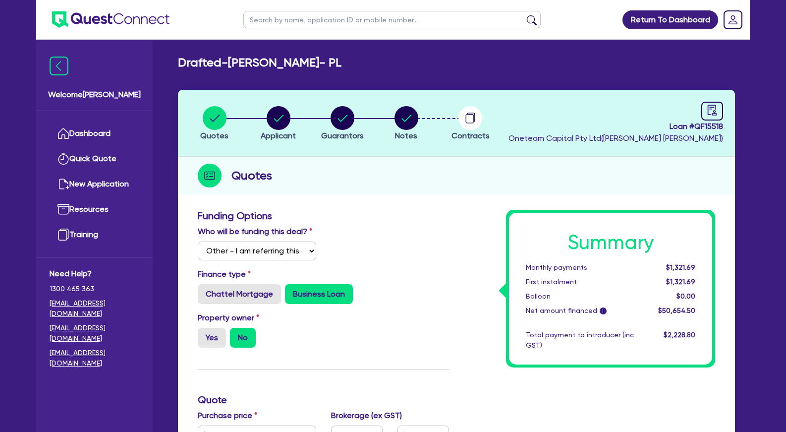
click at [278, 21] on input "text" at bounding box center [391, 19] width 297 height 17
click button "submit" at bounding box center [532, 22] width 16 height 14
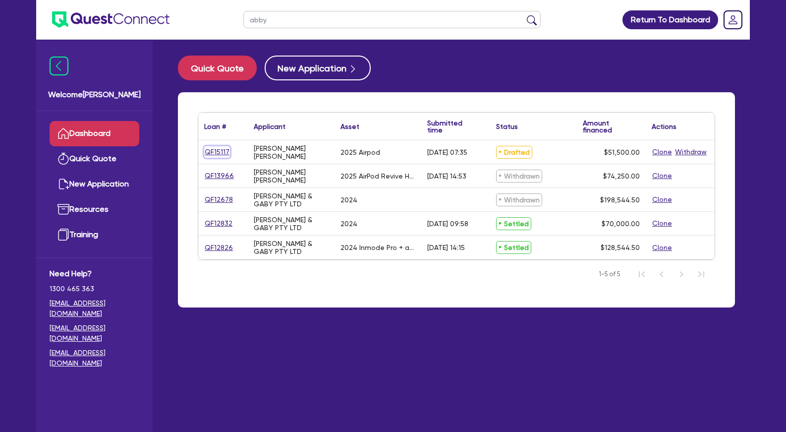
click at [227, 153] on link "QF15117" at bounding box center [217, 151] width 26 height 11
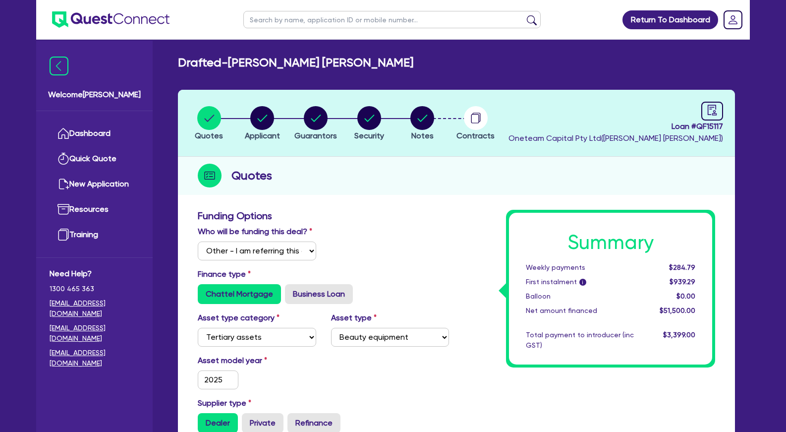
click at [328, 187] on div "Quotes" at bounding box center [456, 176] width 557 height 38
click at [323, 125] on circle "button" at bounding box center [316, 118] width 24 height 24
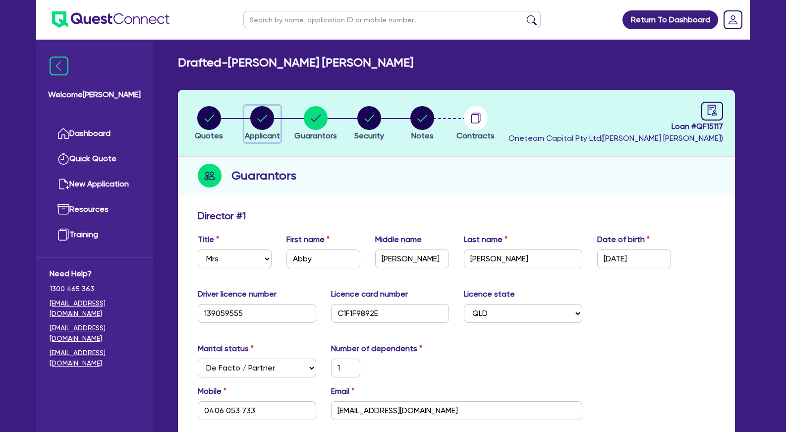
click at [268, 121] on circle "button" at bounding box center [262, 118] width 24 height 24
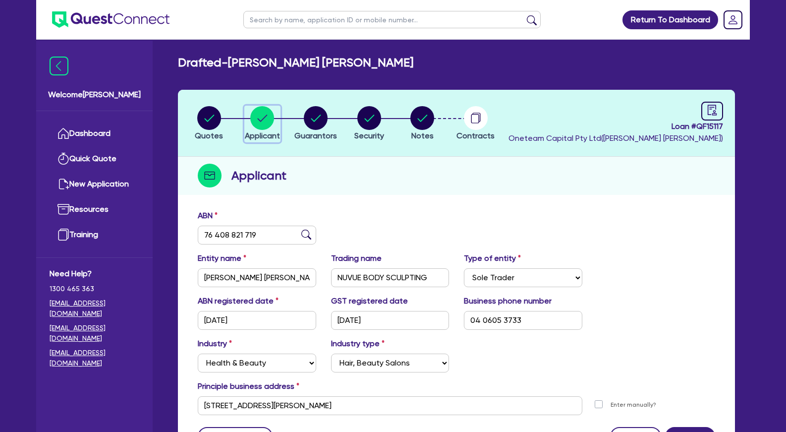
scroll to position [94, 0]
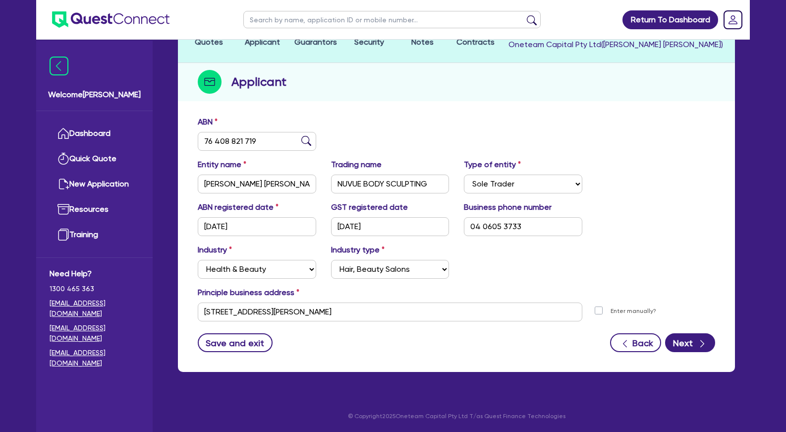
click at [370, 329] on form "ABN 76 408 821 719 Entity name [PERSON_NAME] [PERSON_NAME] Trading name NUVUE B…" at bounding box center [457, 234] width 518 height 236
drag, startPoint x: 437, startPoint y: 151, endPoint x: 437, endPoint y: 146, distance: 5.5
click at [437, 149] on div "ABN 76 408 821 719" at bounding box center [456, 137] width 532 height 43
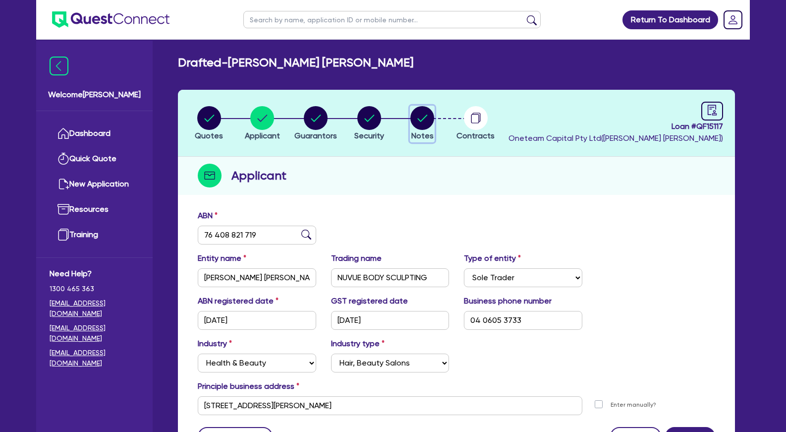
click at [431, 117] on circle "button" at bounding box center [423, 118] width 24 height 24
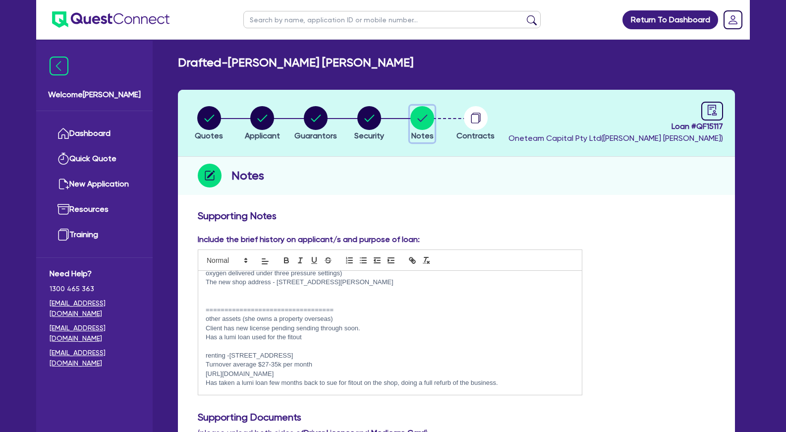
scroll to position [268, 0]
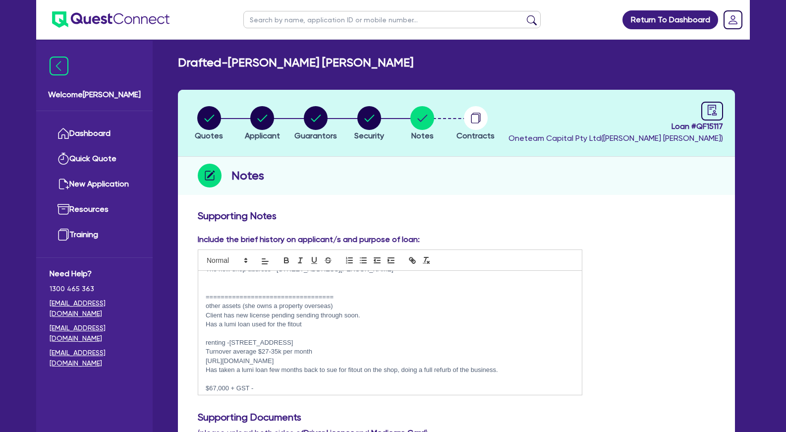
click at [379, 346] on p "renting -[STREET_ADDRESS]" at bounding box center [390, 342] width 369 height 9
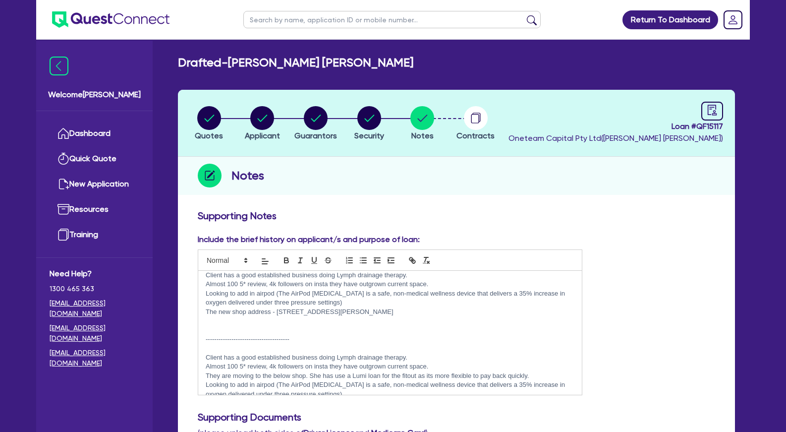
scroll to position [0, 0]
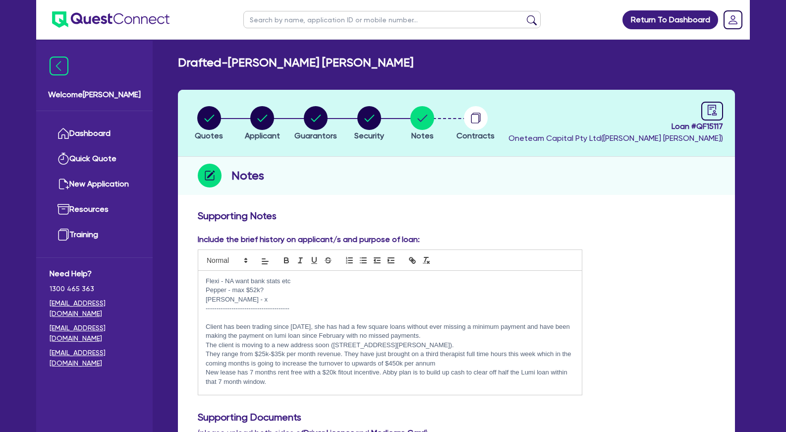
click at [339, 304] on p "[PERSON_NAME] - x" at bounding box center [390, 299] width 369 height 9
click at [339, 316] on p at bounding box center [390, 317] width 369 height 9
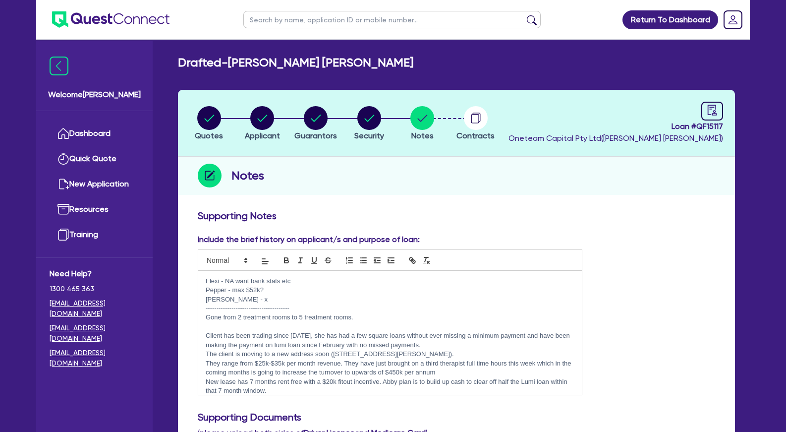
click at [285, 327] on p at bounding box center [390, 326] width 369 height 9
click at [319, 326] on p at bounding box center [390, 326] width 369 height 9
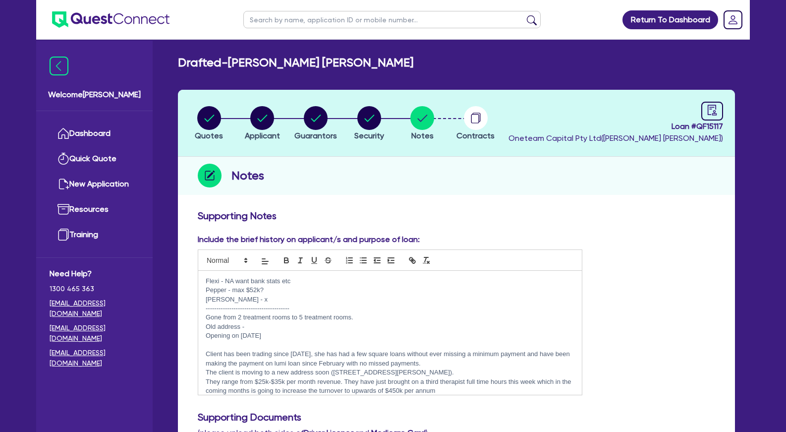
click at [267, 343] on p at bounding box center [390, 345] width 369 height 9
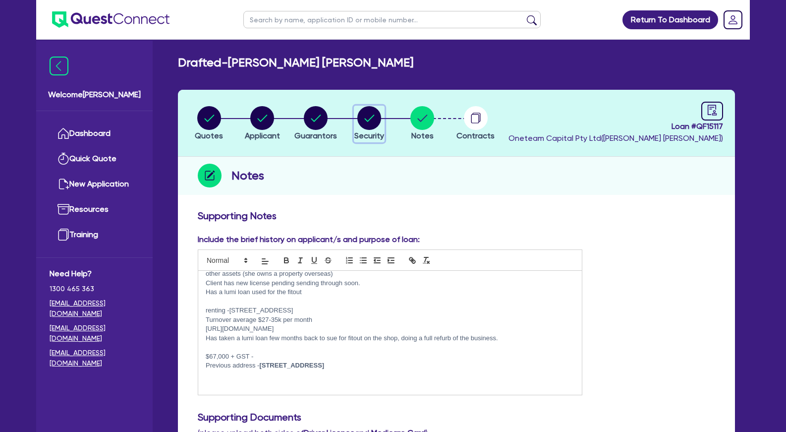
click at [375, 121] on circle "button" at bounding box center [369, 118] width 24 height 24
